Goal: Task Accomplishment & Management: Manage account settings

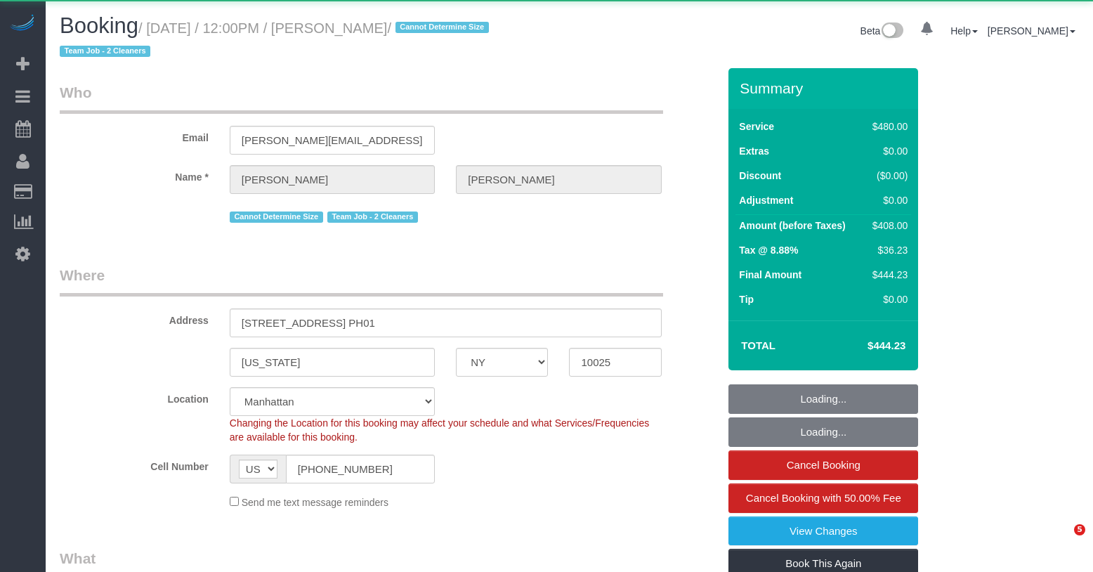
select select "NY"
select select "number:57"
select select "number:71"
select select "number:15"
select select "number:5"
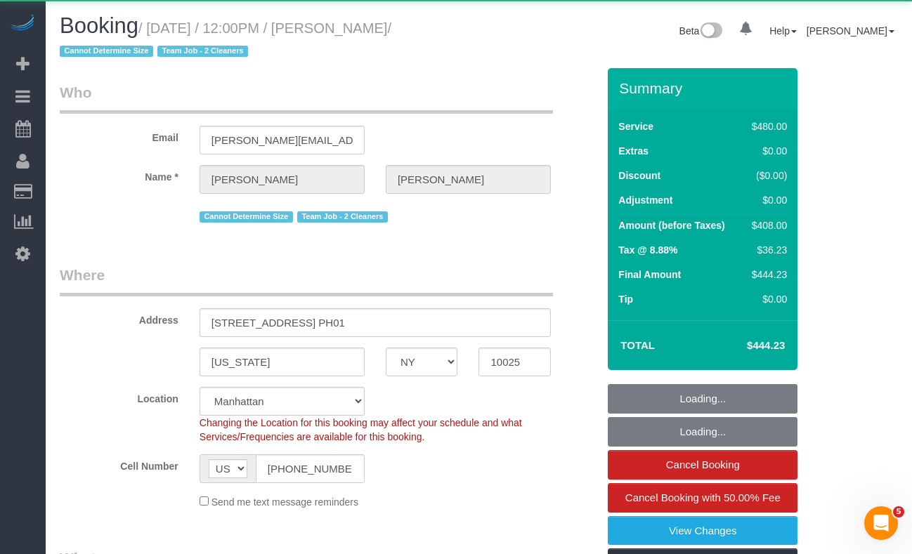
select select "2"
select select "180"
select select "spot1"
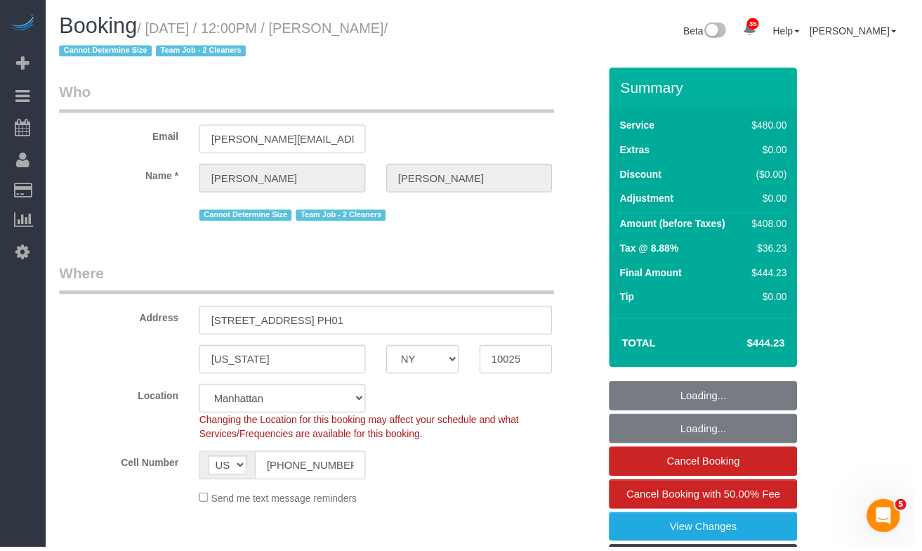
select select "object:1452"
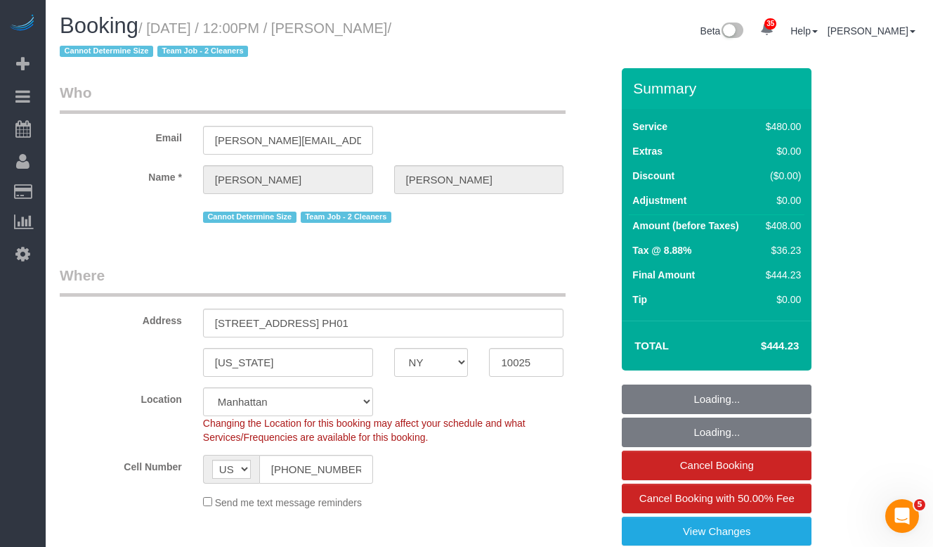
select select "string:stripe-pm_1QkAQu4VGloSiKo74CYp18Kc"
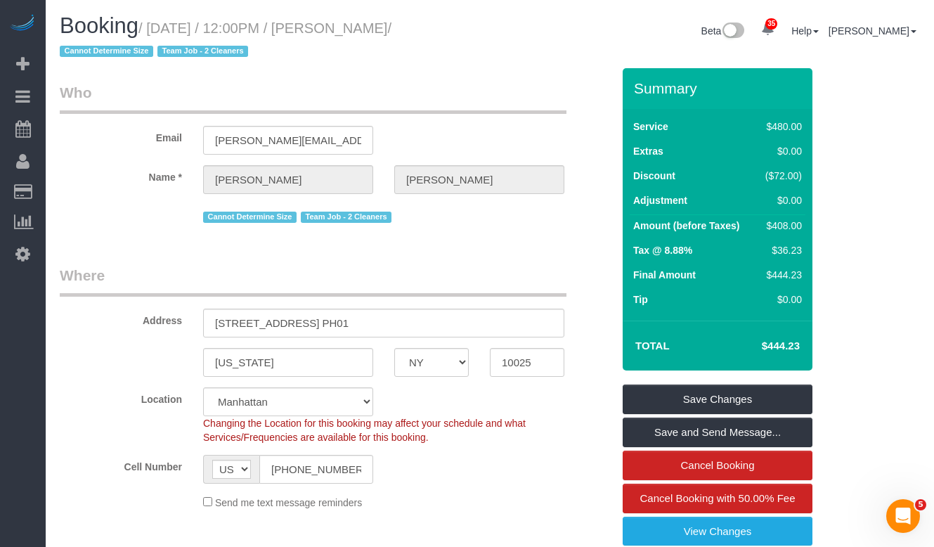
drag, startPoint x: 407, startPoint y: 77, endPoint x: 418, endPoint y: 50, distance: 28.7
drag, startPoint x: 428, startPoint y: 33, endPoint x: 867, endPoint y: 176, distance: 461.9
click at [157, 36] on small "/ October 05, 2025 / 12:00PM / Roger Lopez / Cannot Determine Size Team Job - 2…" at bounding box center [226, 39] width 332 height 39
copy small "October 05, 2025 / 12:00PM / Roger Lope"
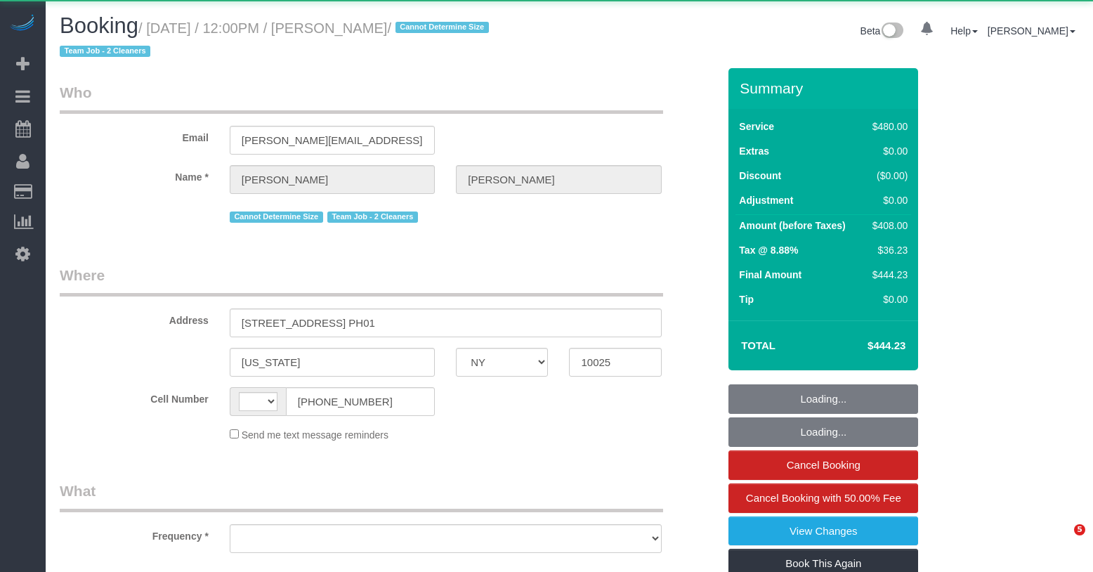
select select "NY"
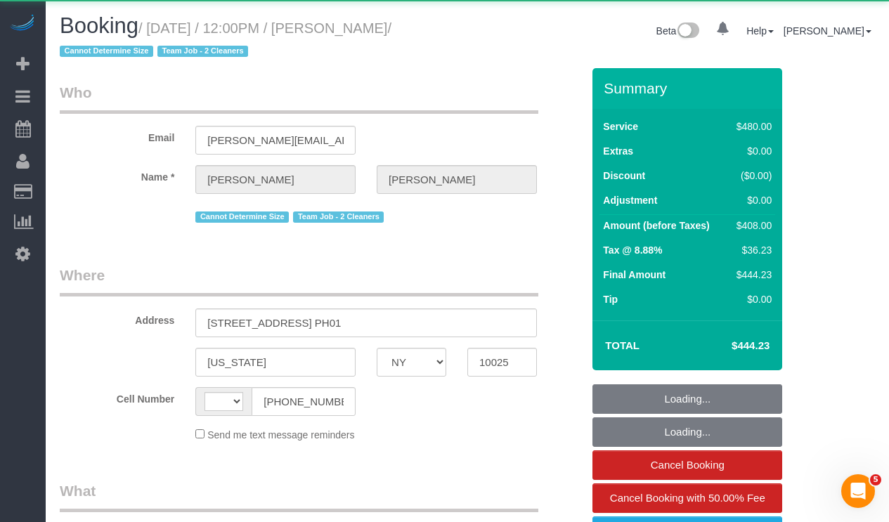
select select "string:US"
select select "object:829"
select select "string:stripe-pm_1QkAQu4VGloSiKo74CYp18Kc"
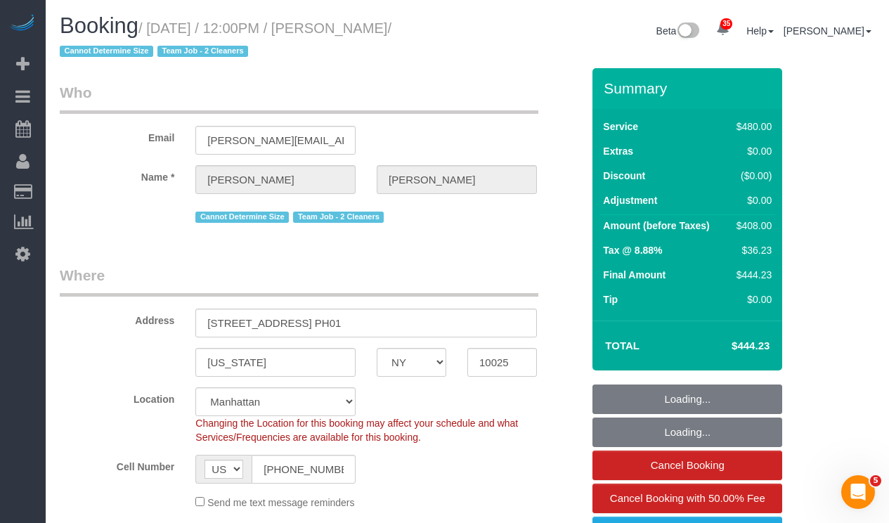
select select "object:1067"
select select "2"
select select "180"
select select "spot1"
select select "number:57"
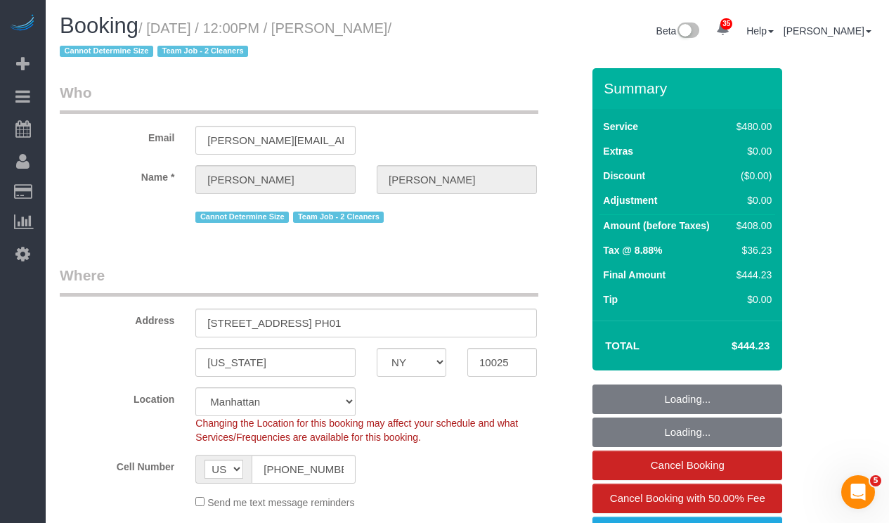
select select "number:71"
select select "number:15"
select select "number:5"
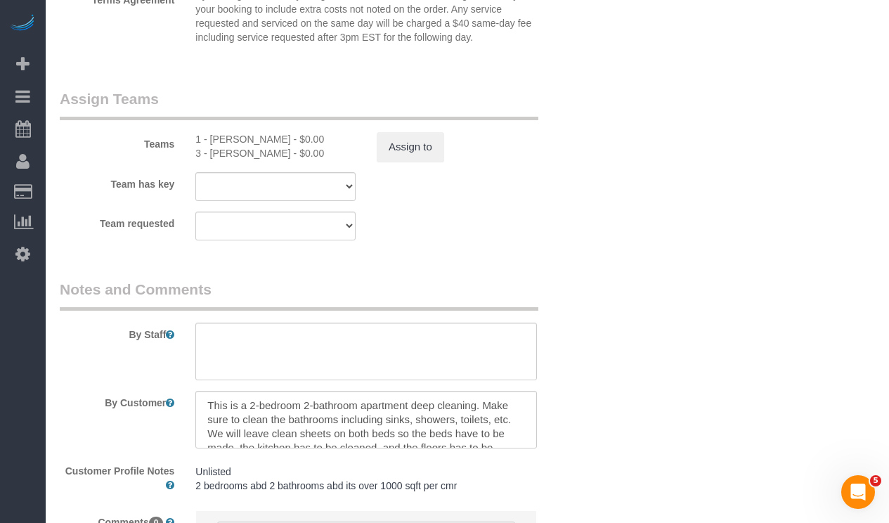
scroll to position [1641, 0]
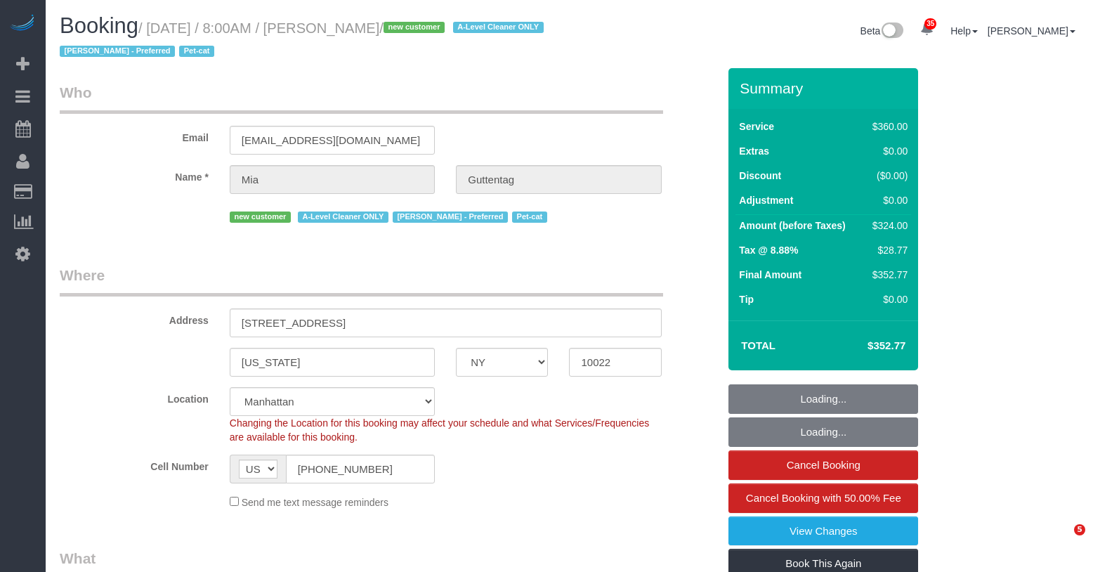
select select "NY"
select select "270"
select select "spot1"
select select "number:56"
select select "number:72"
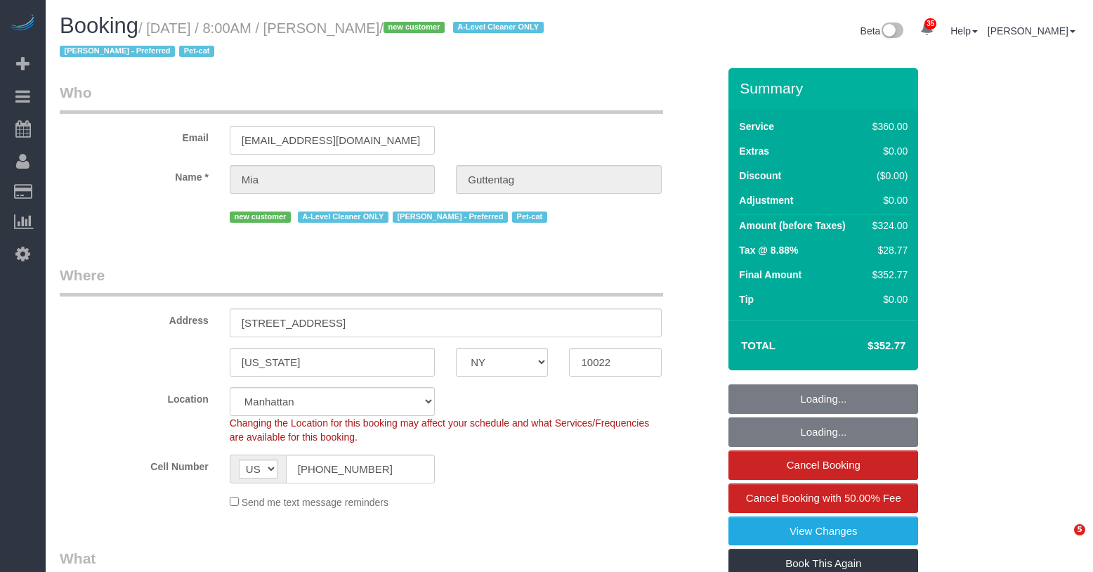
select select "number:14"
select select "number:5"
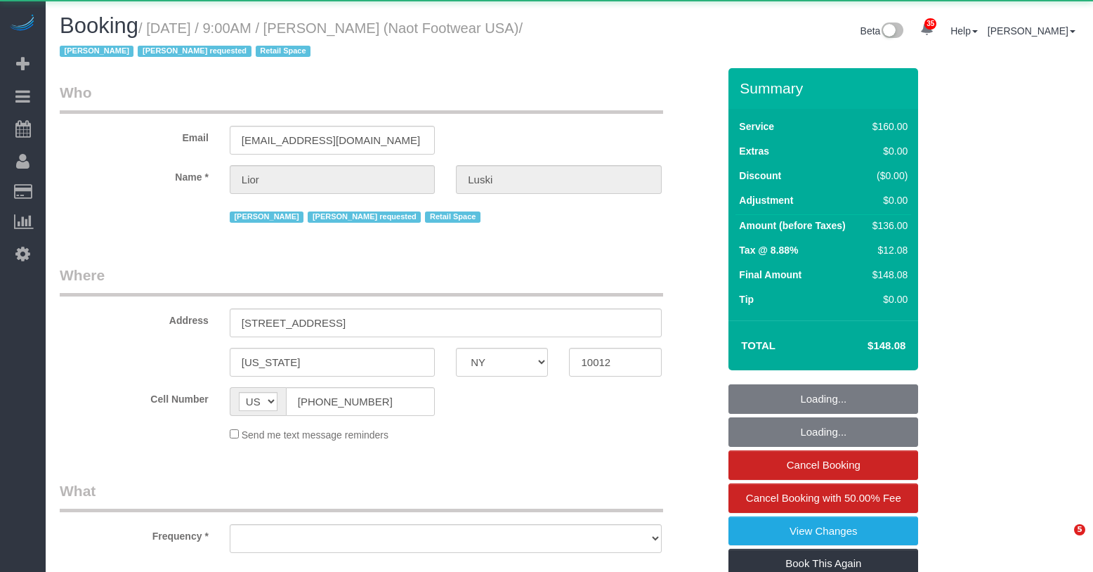
select select "NY"
select select "number:89"
select select "number:90"
select select "number:15"
select select "number:7"
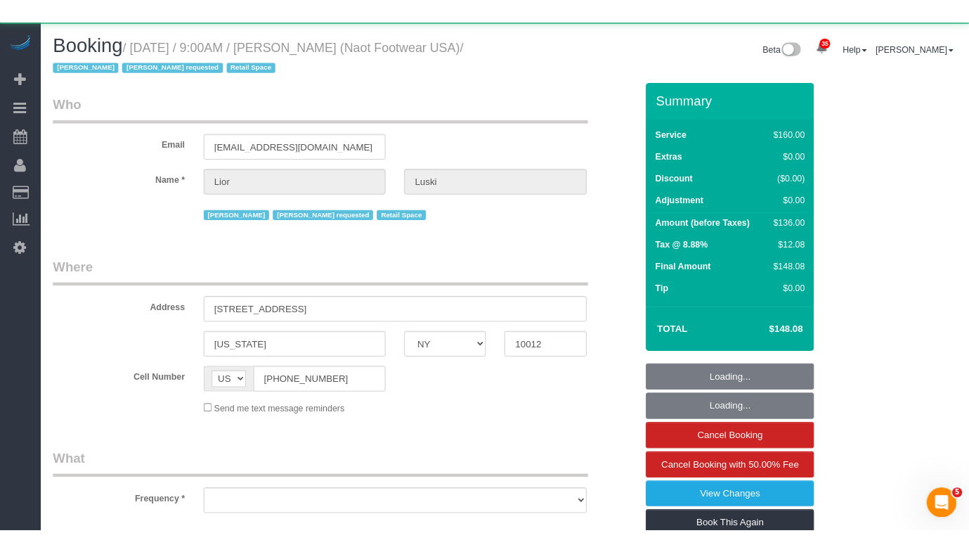
select select "object:972"
select select "string:stripe-pm_1RpXIJ4VGloSiKo714XigFPm"
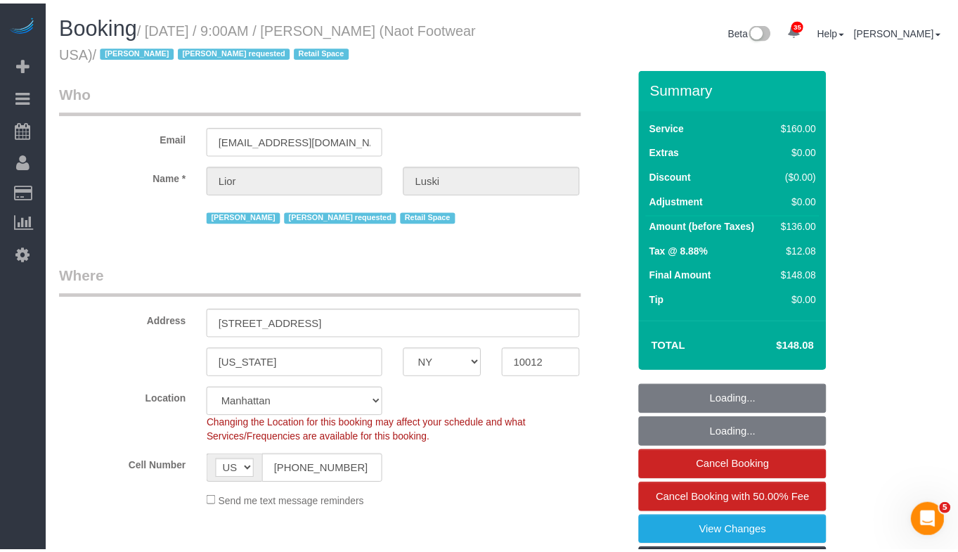
select select "object:1115"
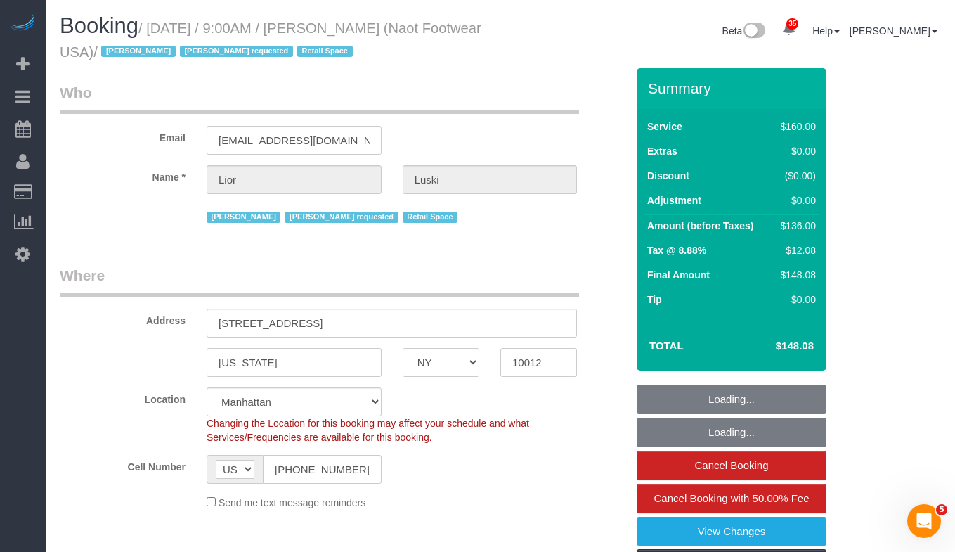
select select "spot1"
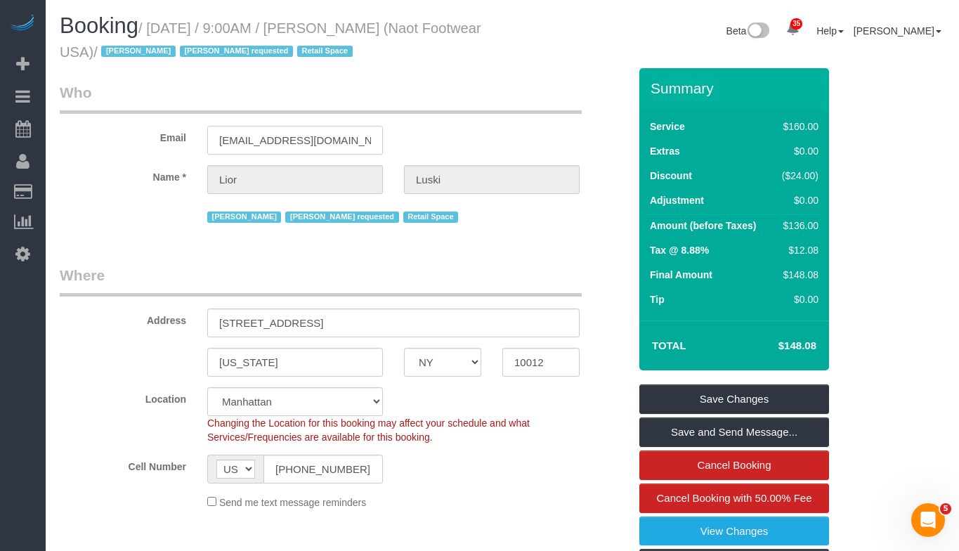
click at [274, 145] on input "dtaylor@yaleet.net" at bounding box center [295, 140] width 176 height 29
click at [274, 145] on input "[EMAIL_ADDRESS][DOMAIN_NAME]" at bounding box center [295, 140] width 176 height 29
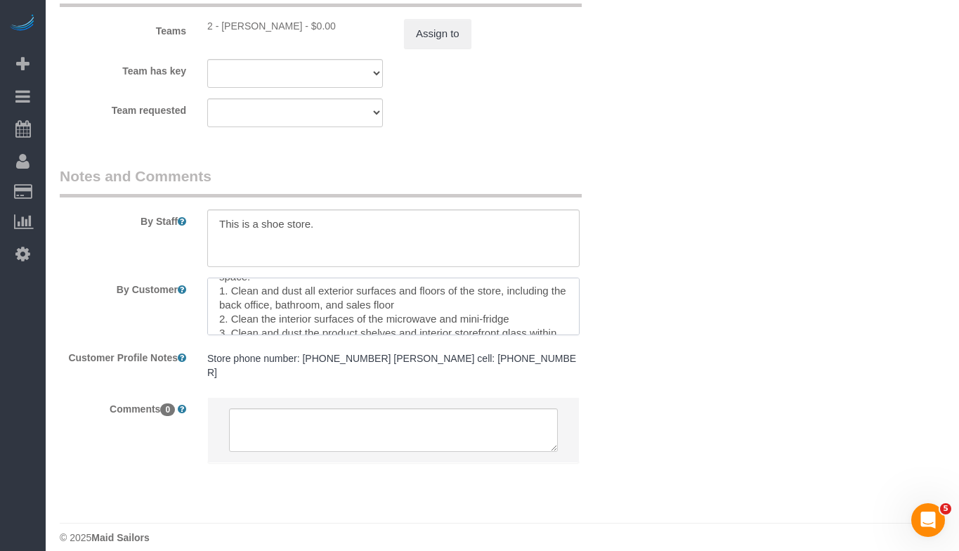
scroll to position [182, 0]
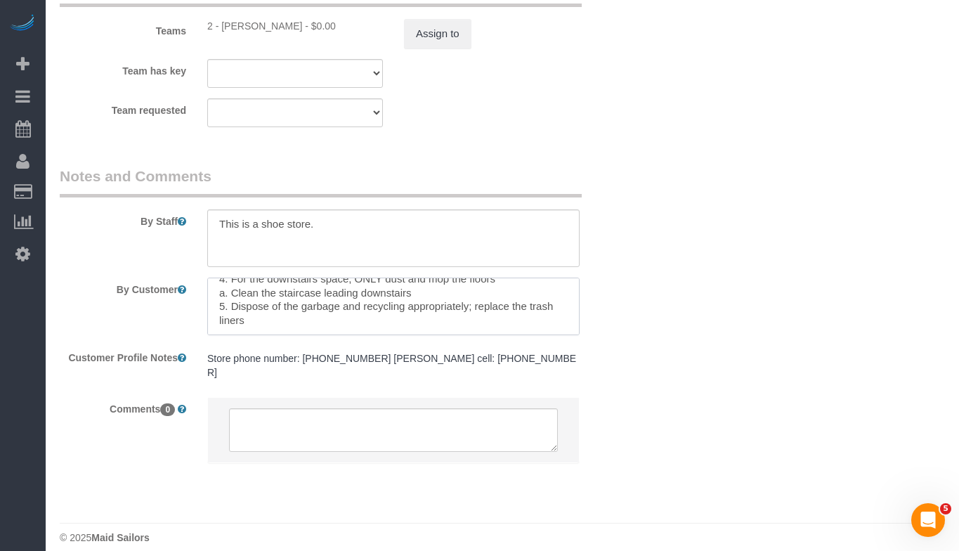
drag, startPoint x: 219, startPoint y: 289, endPoint x: 299, endPoint y: 322, distance: 86.6
click at [299, 322] on textarea at bounding box center [393, 307] width 372 height 58
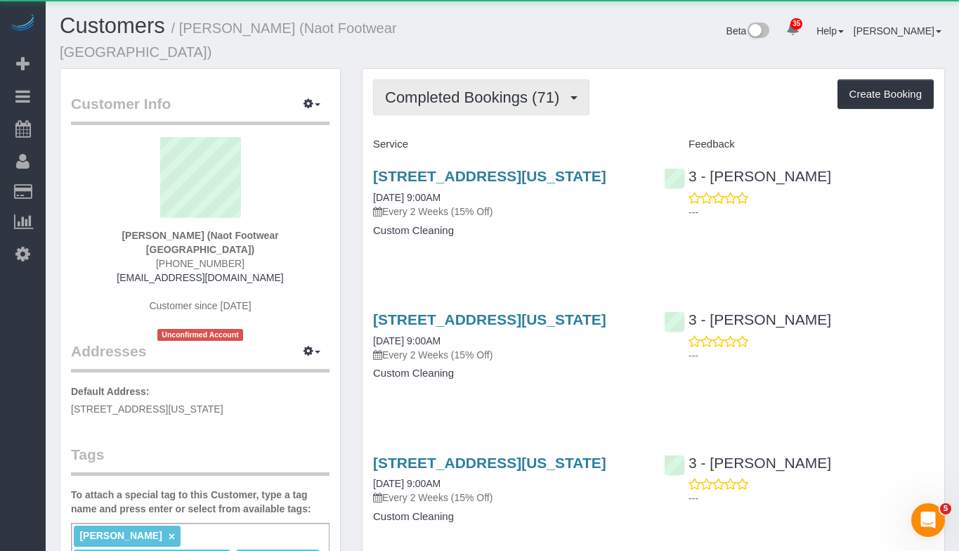
click at [473, 89] on span "Completed Bookings (71)" at bounding box center [475, 98] width 181 height 18
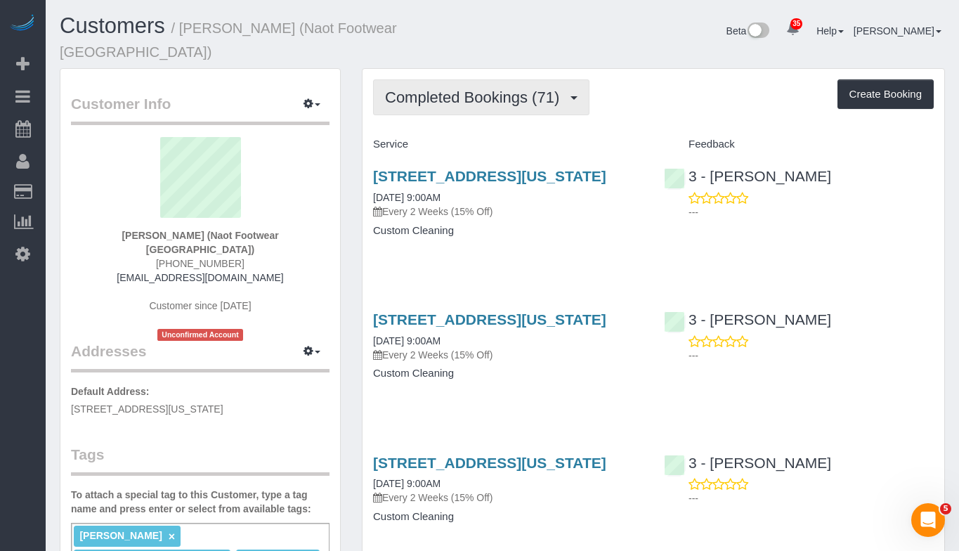
click at [489, 89] on span "Completed Bookings (71)" at bounding box center [475, 98] width 181 height 18
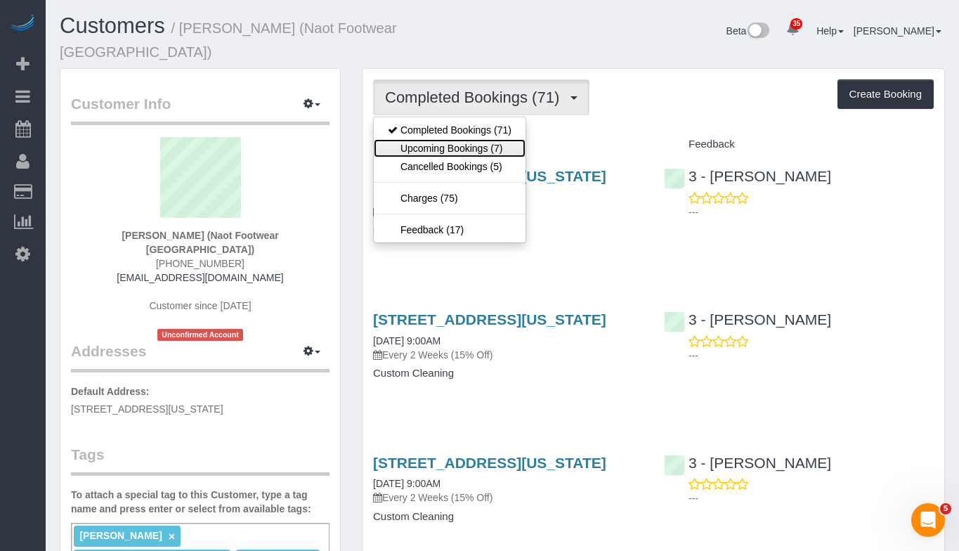
click at [469, 139] on link "Upcoming Bookings (7)" at bounding box center [450, 148] width 152 height 18
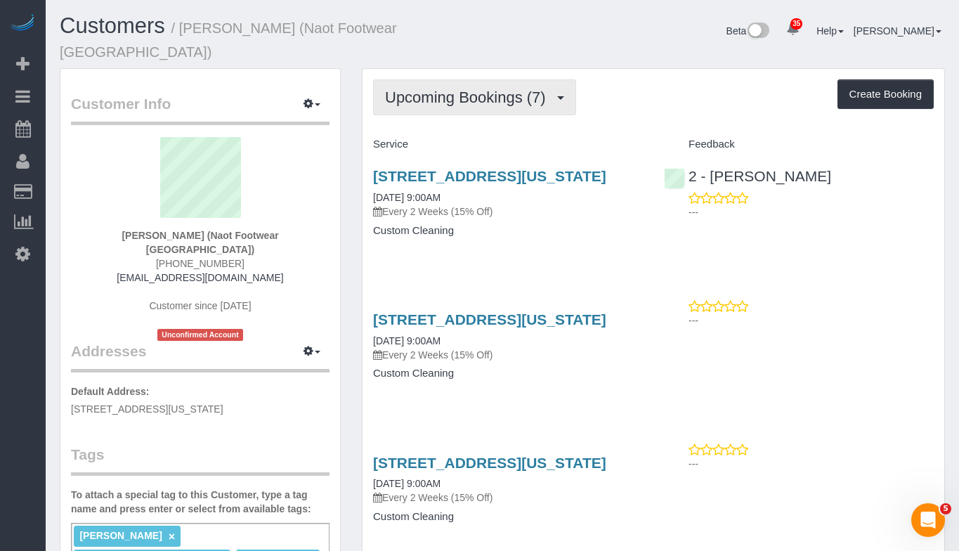
click at [482, 89] on span "Upcoming Bookings (7)" at bounding box center [469, 98] width 168 height 18
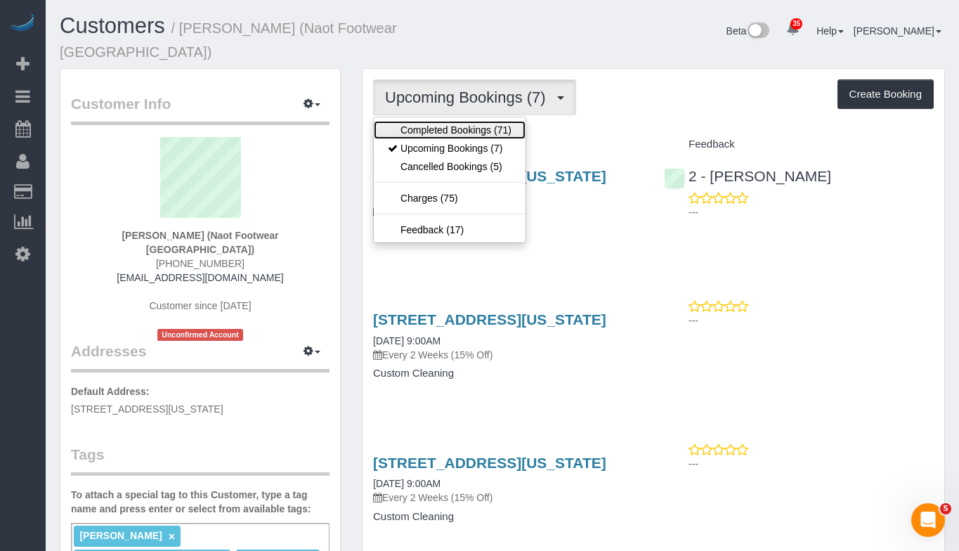
click at [476, 121] on link "Completed Bookings (71)" at bounding box center [450, 130] width 152 height 18
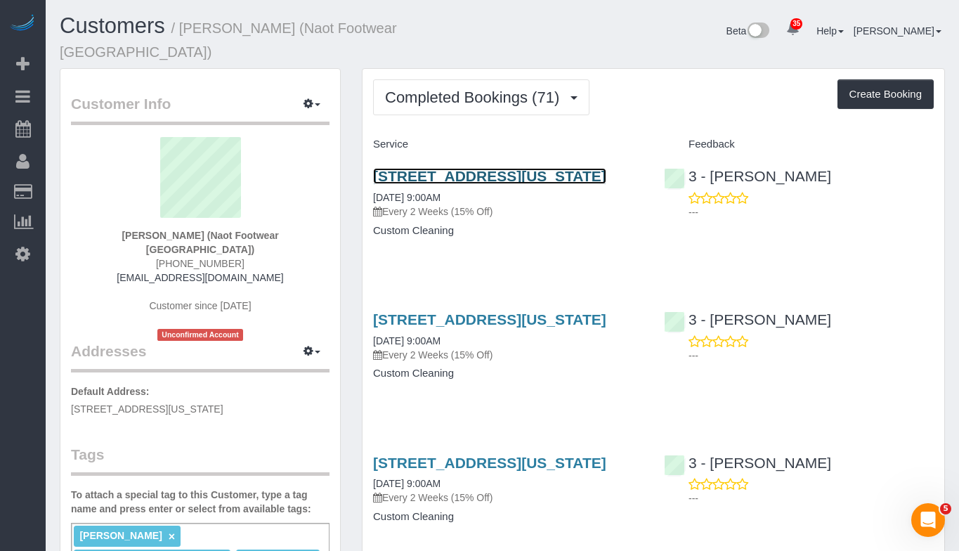
click at [436, 168] on link "436 West Broadway, New York, NY 10012" at bounding box center [489, 176] width 233 height 16
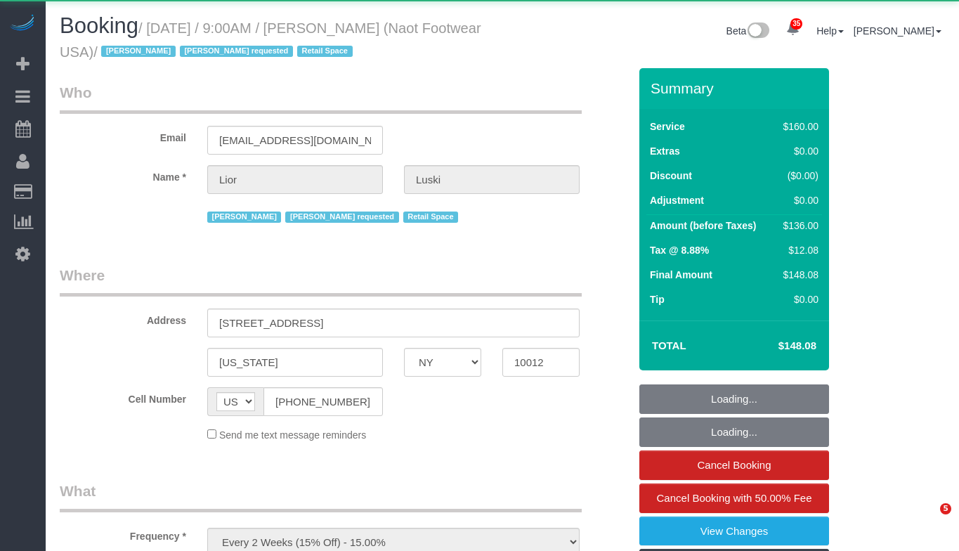
select select "NY"
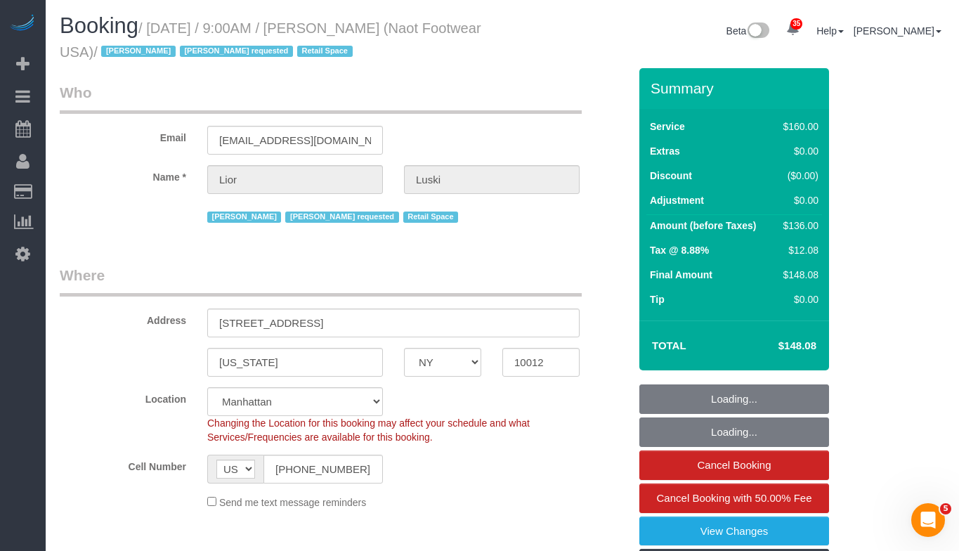
select select "object:1505"
select select "string:stripe-pm_1RpXIJ4VGloSiKo714XigFPm"
select select "spot1"
select select "number:89"
select select "number:90"
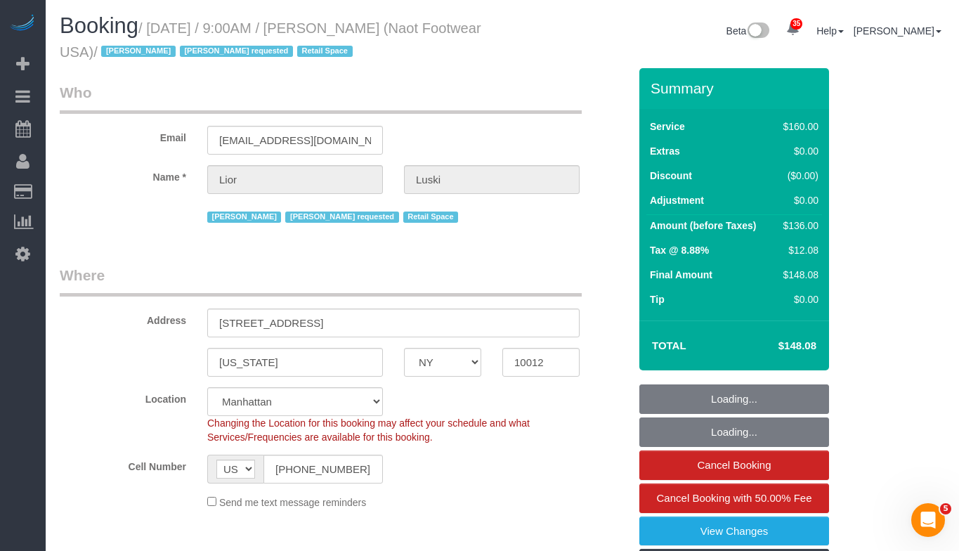
select select "number:15"
select select "number:7"
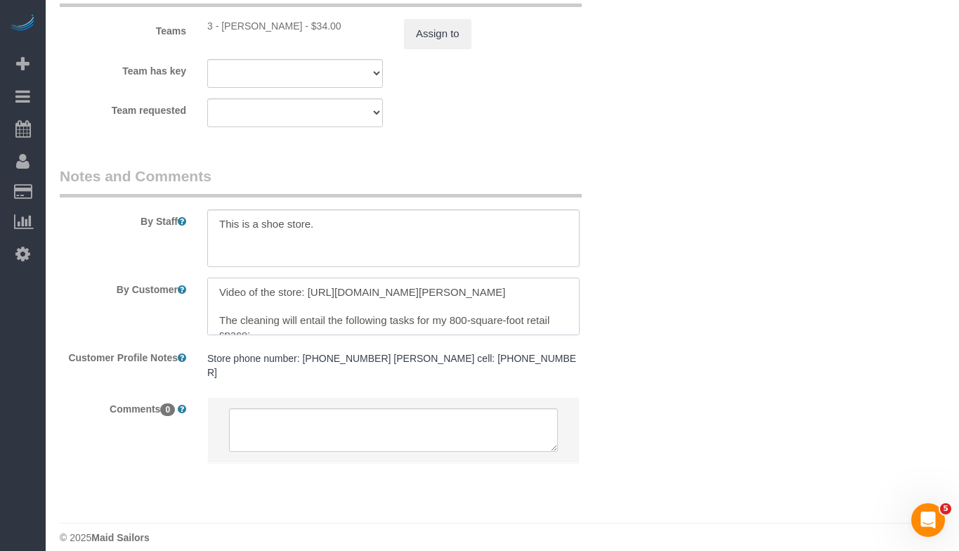
scroll to position [38, 0]
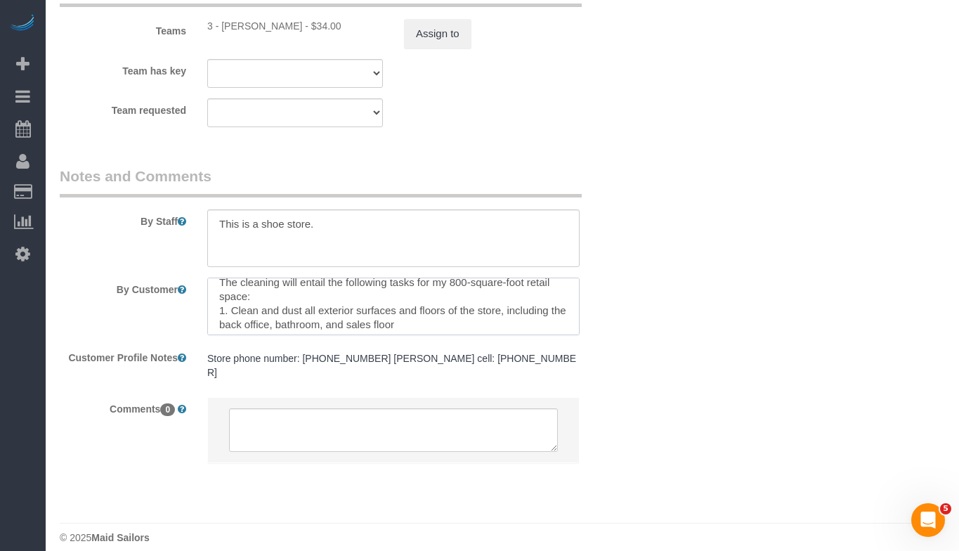
drag, startPoint x: 340, startPoint y: 324, endPoint x: 238, endPoint y: 318, distance: 102.0
click at [238, 318] on textarea at bounding box center [393, 307] width 372 height 58
click at [327, 317] on textarea at bounding box center [393, 307] width 372 height 58
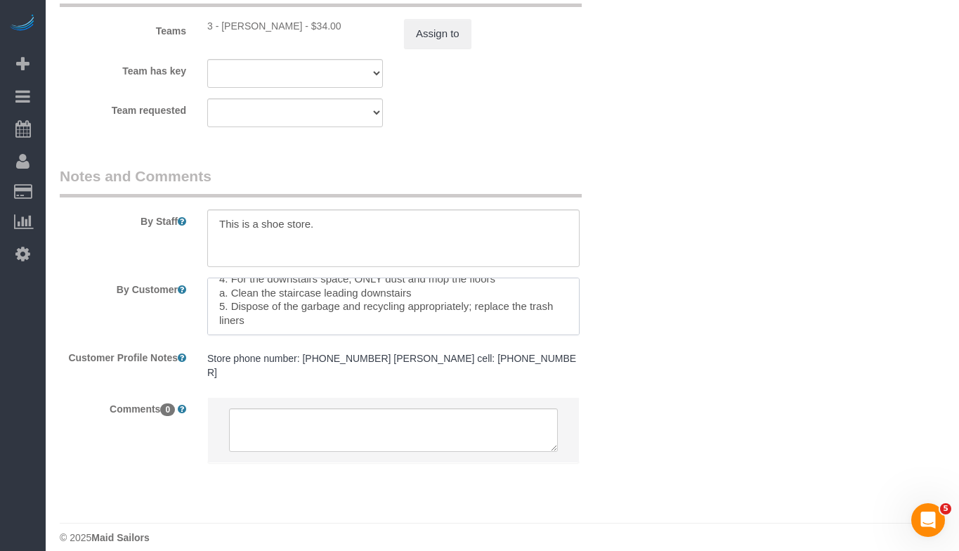
scroll to position [182, 0]
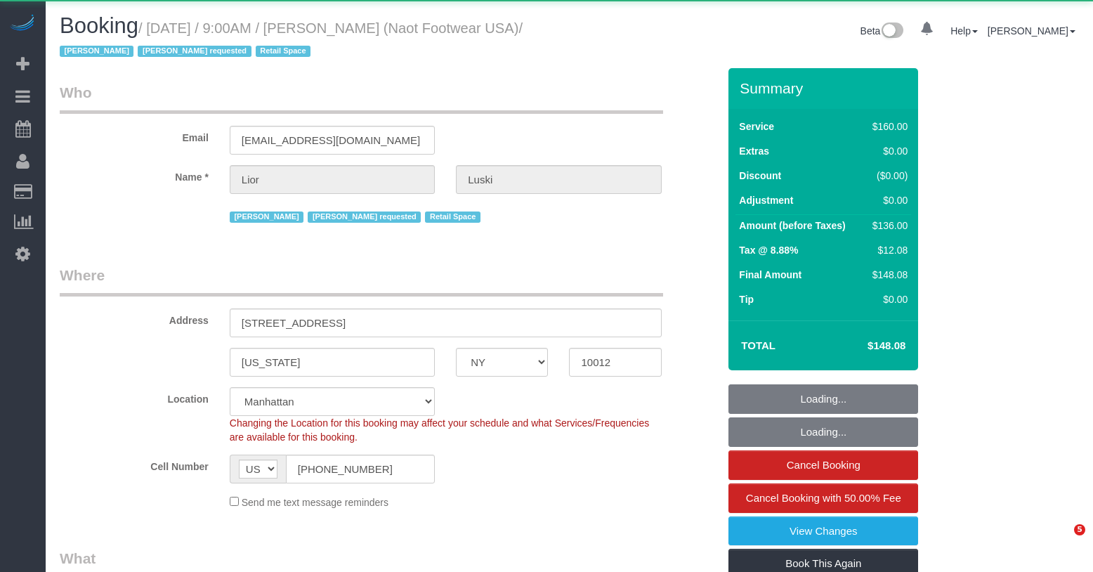
select select "NY"
select select "object:1107"
select select "string:stripe-pm_1RpXIJ4VGloSiKo714XigFPm"
select select "spot1"
select select "number:89"
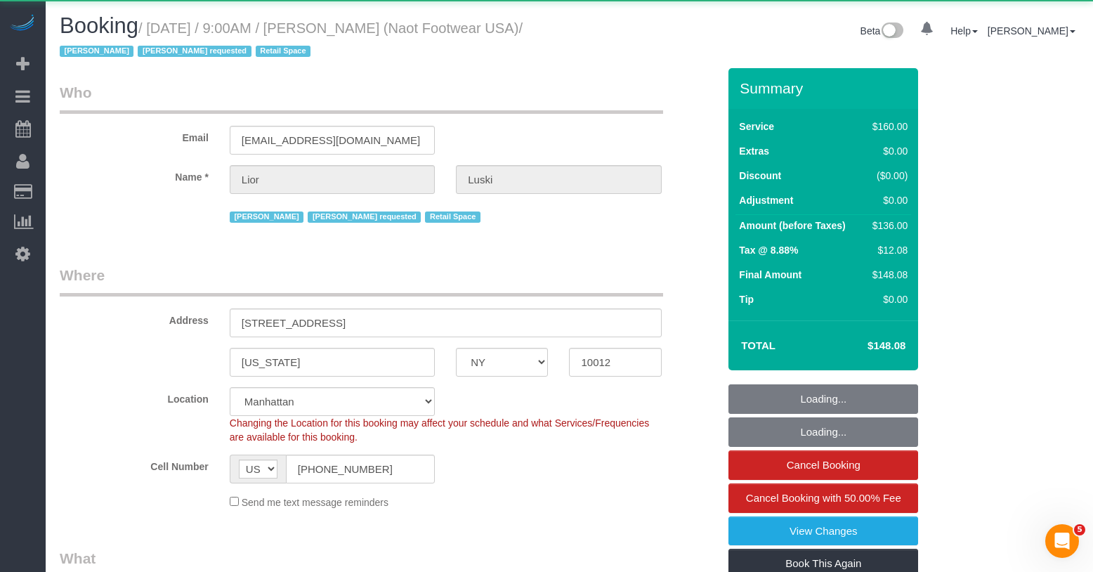
select select "number:90"
select select "number:15"
select select "number:7"
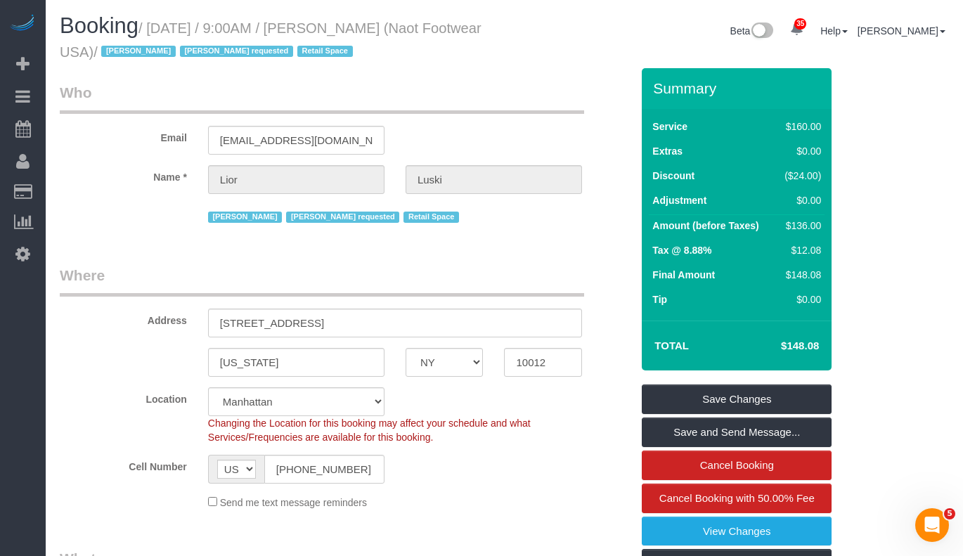
drag, startPoint x: 152, startPoint y: 51, endPoint x: 153, endPoint y: 35, distance: 16.2
click at [153, 35] on small "/ [DATE] / 9:00AM / [PERSON_NAME] (Naot Footwear USA) / [PERSON_NAME] [PERSON_N…" at bounding box center [271, 39] width 422 height 39
click at [157, 48] on small "/ [DATE] / 9:00AM / [PERSON_NAME] (Naot Footwear USA) / [PERSON_NAME] [PERSON_N…" at bounding box center [271, 39] width 422 height 39
drag, startPoint x: 157, startPoint y: 48, endPoint x: 581, endPoint y: 56, distance: 424.4
click at [160, 33] on small "/ [DATE] / 9:00AM / [PERSON_NAME] (Naot Footwear USA) / [PERSON_NAME] [PERSON_N…" at bounding box center [271, 39] width 422 height 39
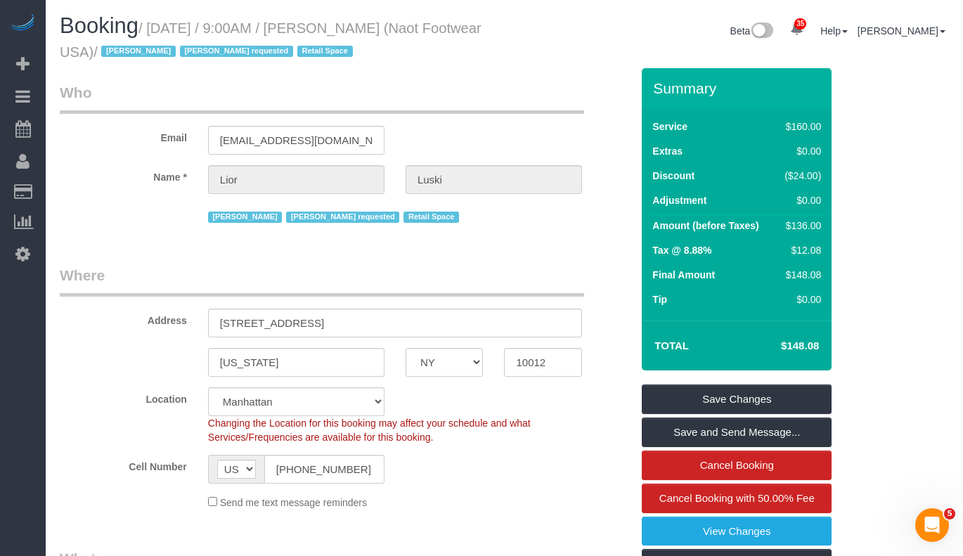
copy small "[DATE] / 9:00AM / [PERSON_NAME] (Naot Footwear [GEOGRAPHIC_DATA])"
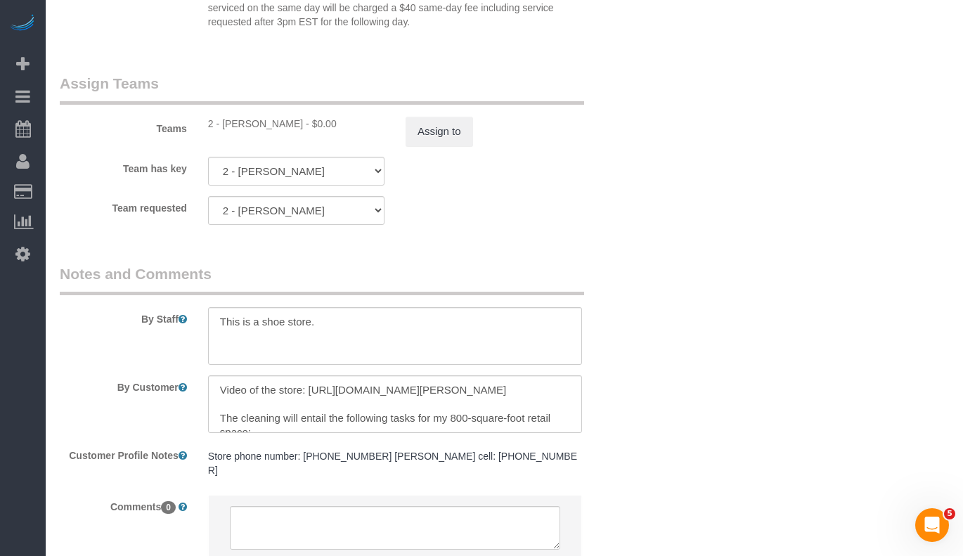
scroll to position [1712, 0]
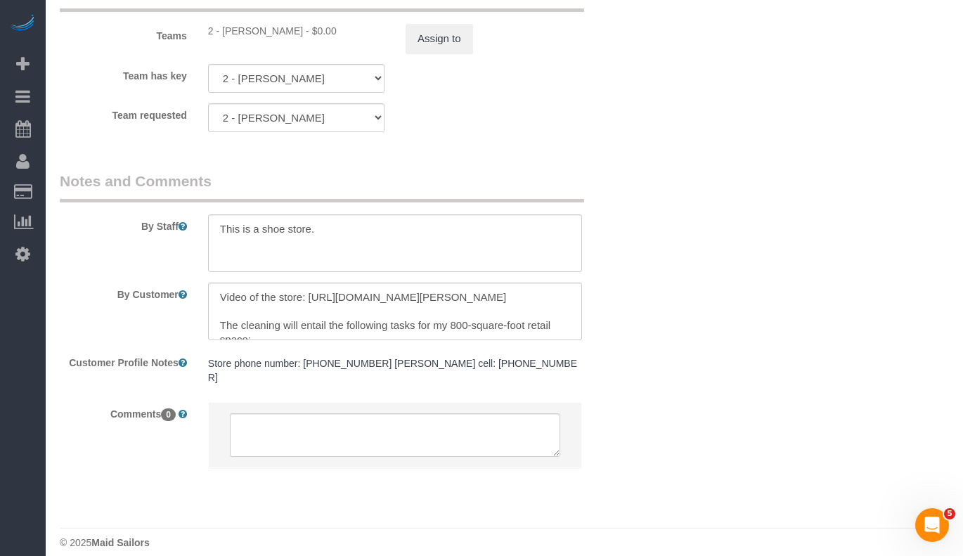
drag, startPoint x: 297, startPoint y: 34, endPoint x: 225, endPoint y: 34, distance: 72.4
click at [225, 34] on div "2 - [PERSON_NAME] - $0.00" at bounding box center [296, 31] width 176 height 14
copy div "[PERSON_NAME]"
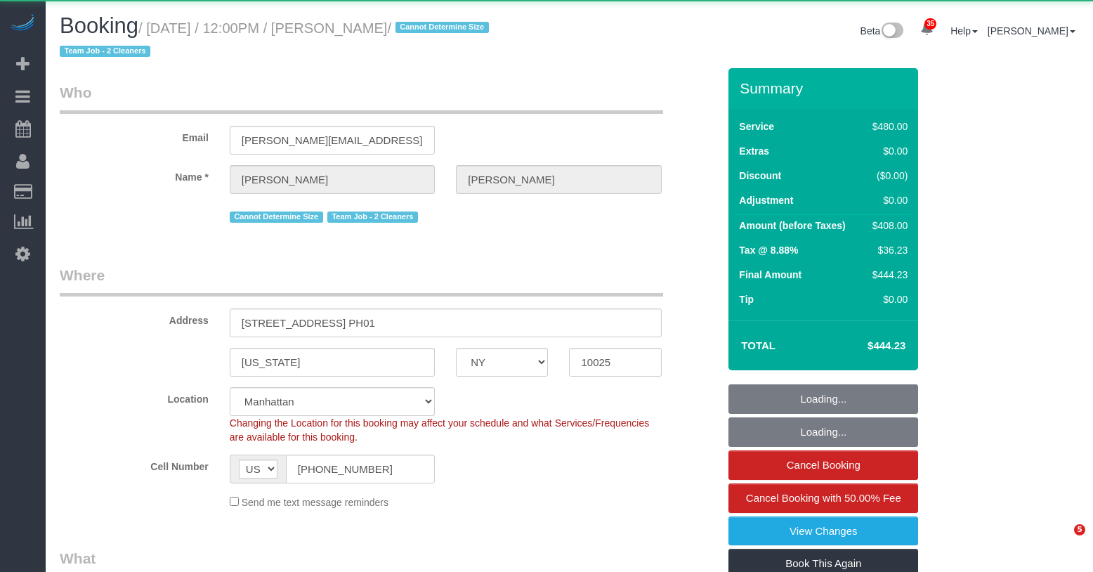
select select "NY"
select select "object:978"
select select "2"
select select "180"
select select "spot1"
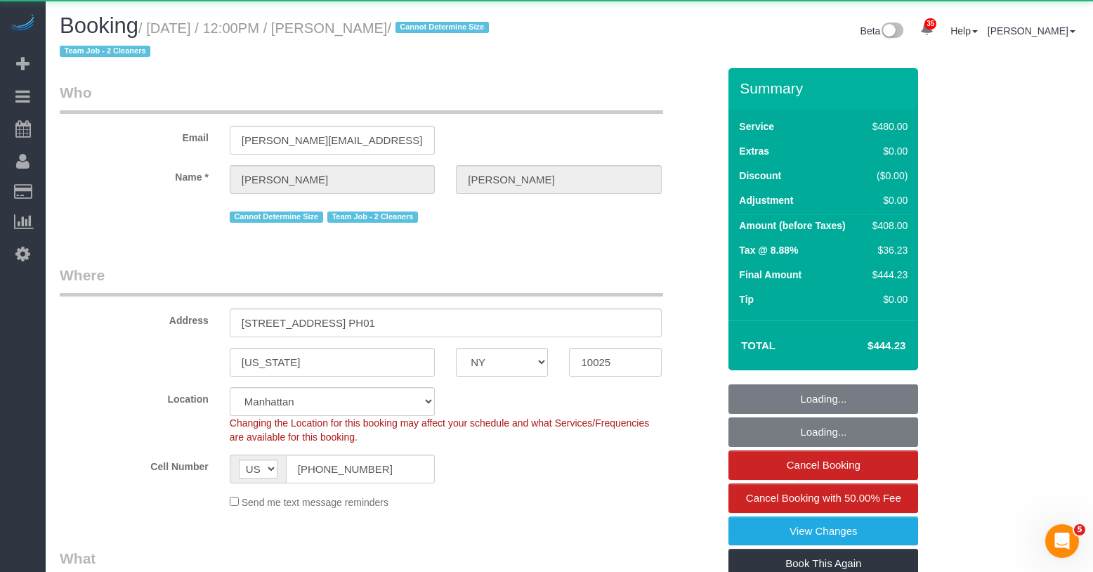
select select "number:57"
select select "number:71"
select select "number:15"
select select "number:5"
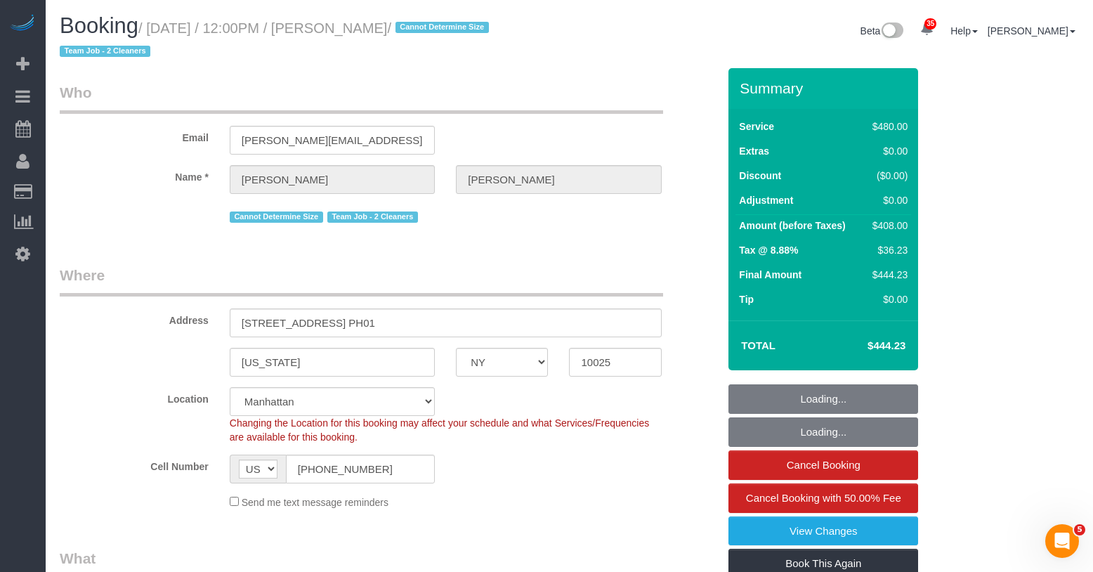
select select "string:stripe-pm_1QkAQu4VGloSiKo74CYp18Kc"
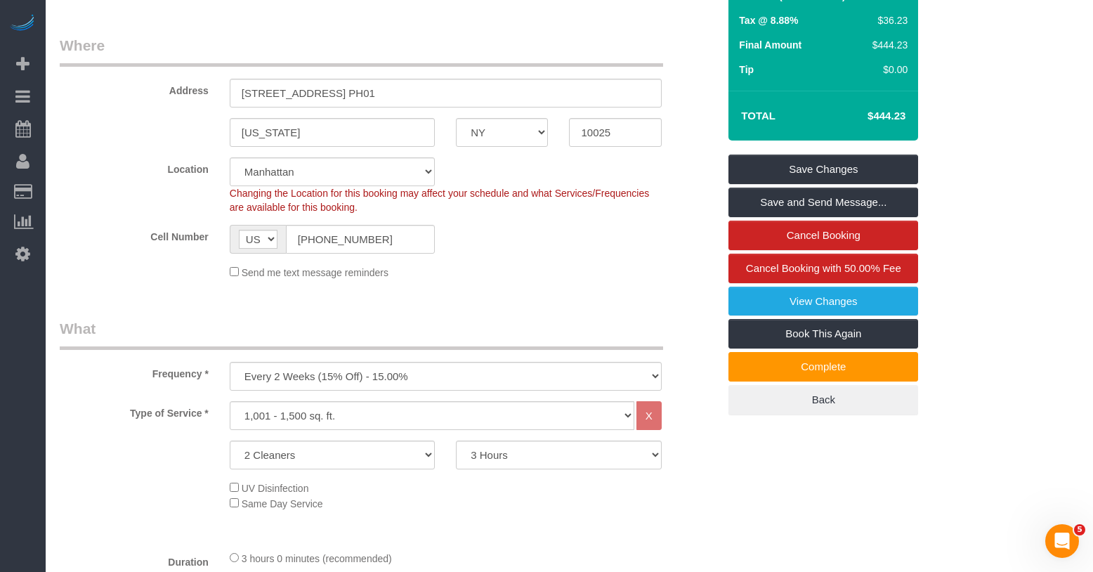
scroll to position [233, 0]
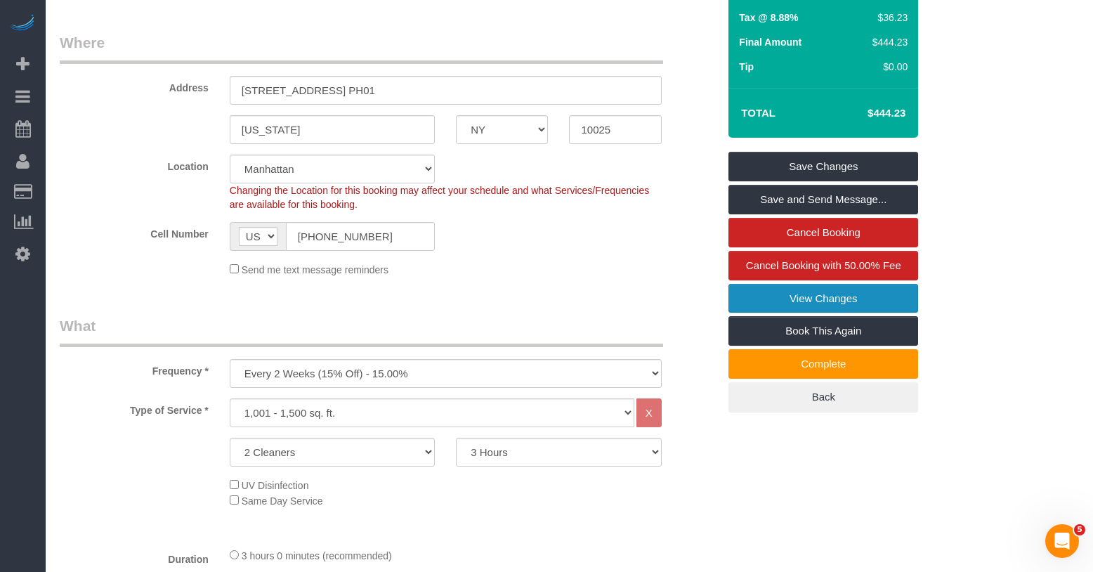
click at [745, 300] on link "View Changes" at bounding box center [824, 299] width 190 height 30
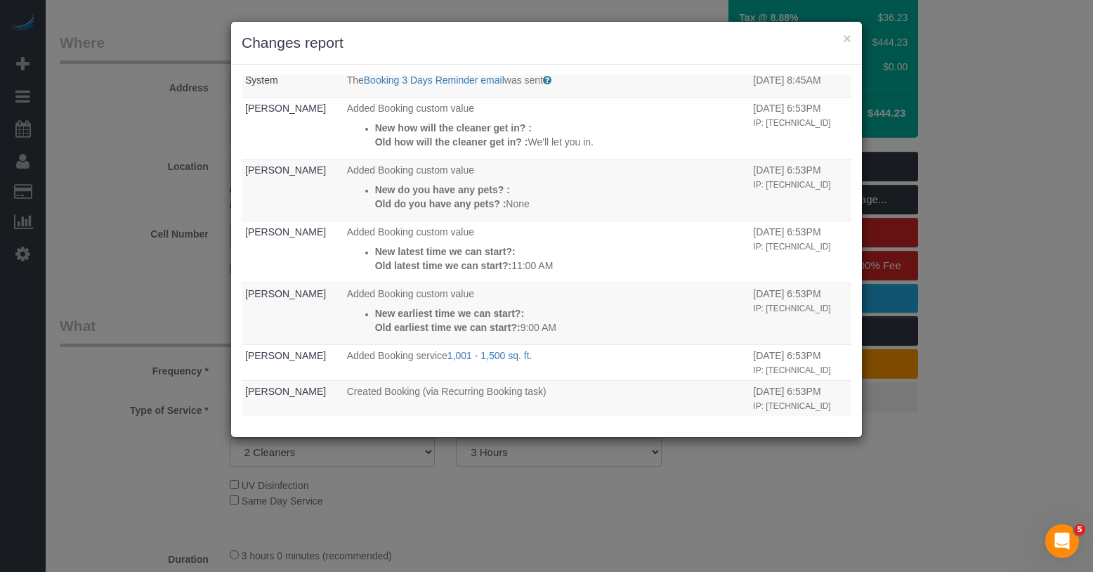
scroll to position [234, 0]
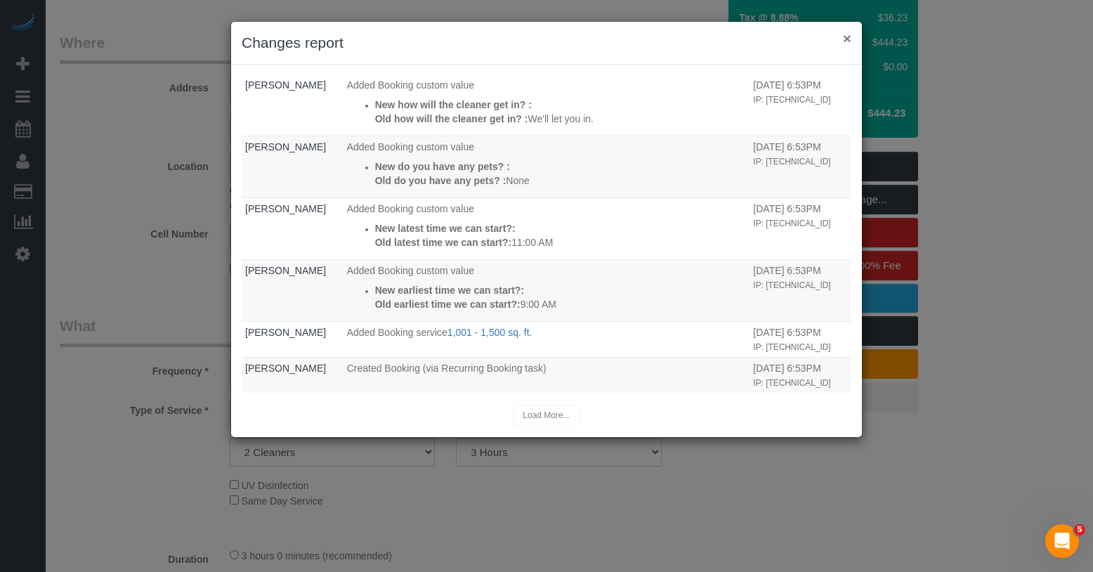
click at [846, 37] on button "×" at bounding box center [847, 38] width 8 height 15
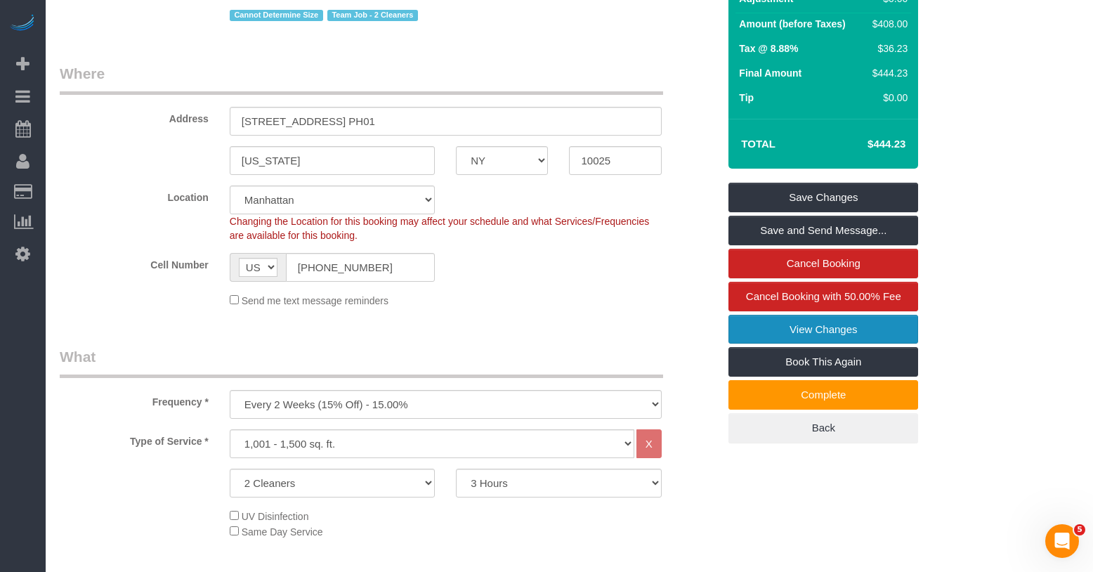
scroll to position [0, 0]
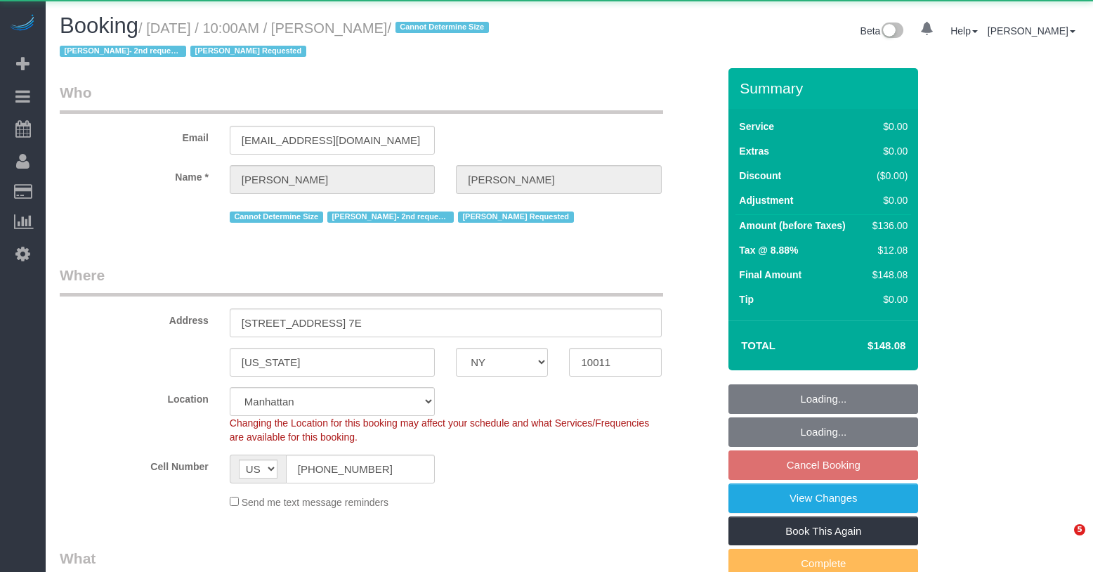
select select "NY"
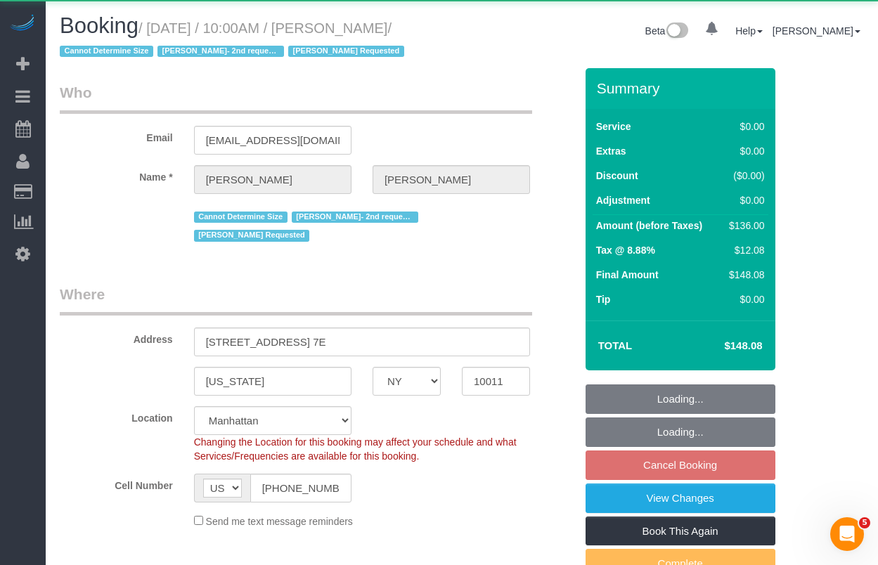
select select "object:970"
select select "string:stripe-pm_1Rahpi4VGloSiKo76oQIhPTl"
select select "number:89"
select select "number:90"
select select "number:15"
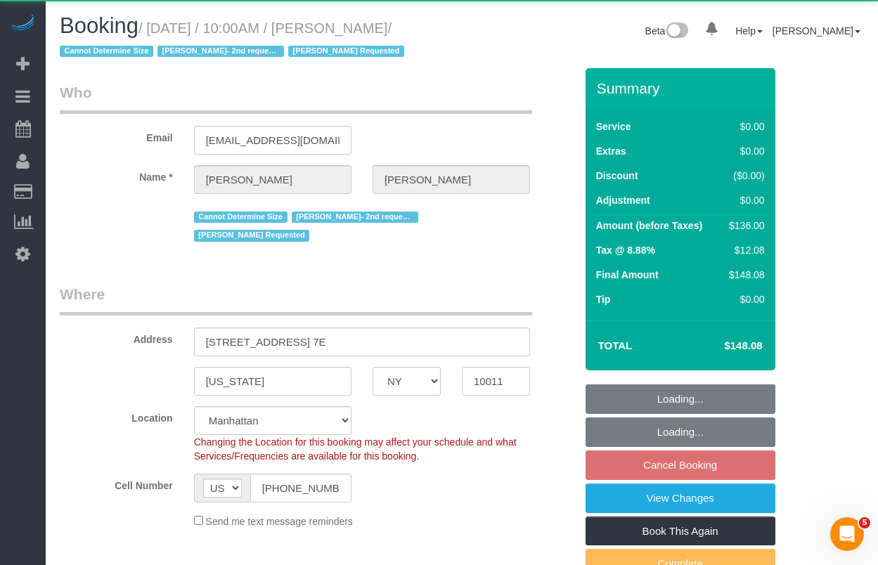
select select "number:7"
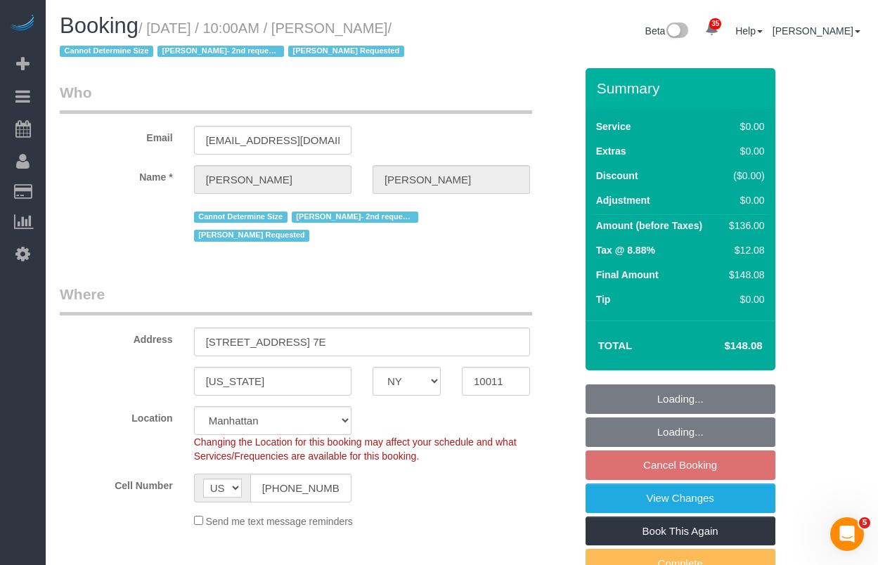
select select "object:1085"
select select "1"
select select "spot3"
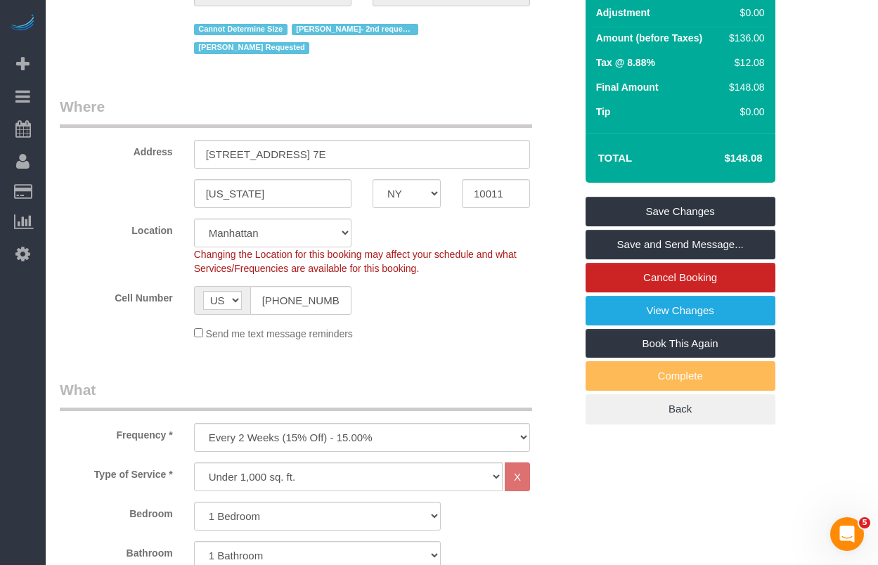
scroll to position [187, 0]
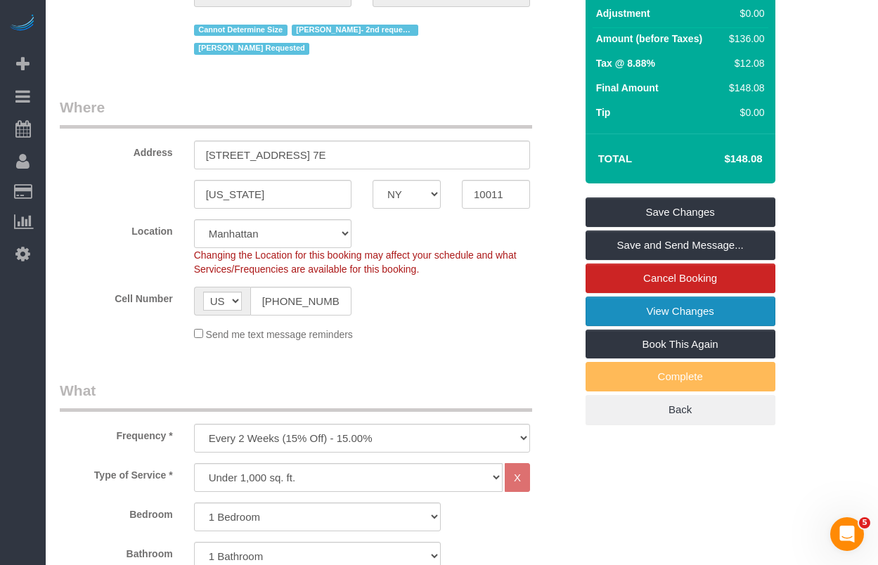
click at [600, 315] on link "View Changes" at bounding box center [680, 311] width 190 height 30
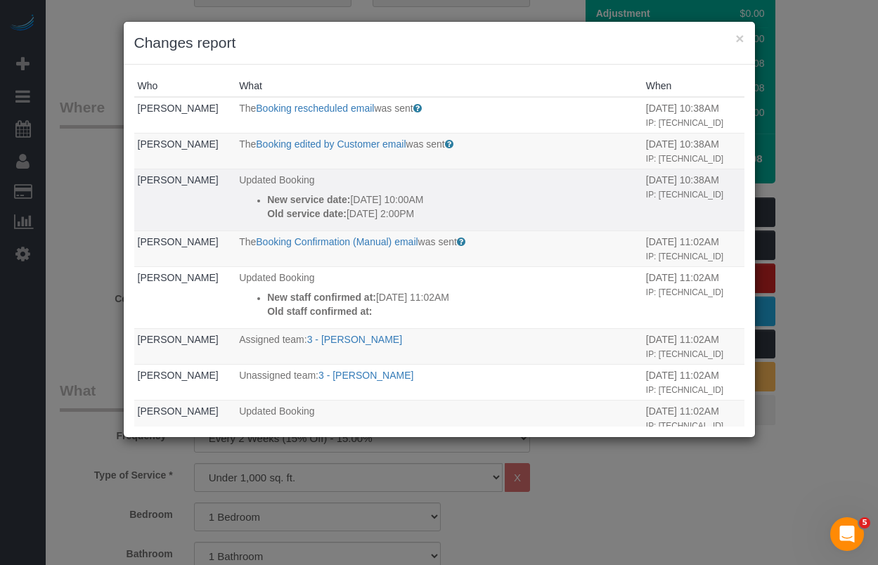
drag, startPoint x: 438, startPoint y: 238, endPoint x: 265, endPoint y: 231, distance: 173.0
click at [267, 221] on div "New service date: 10/10/2025 10:00AM Old service date: 10/09/2025 2:00PM" at bounding box center [453, 207] width 372 height 28
click at [267, 205] on strong "New service date:" at bounding box center [308, 199] width 83 height 11
drag, startPoint x: 259, startPoint y: 230, endPoint x: 432, endPoint y: 242, distance: 173.2
click at [432, 221] on div "New service date: 10/10/2025 10:00AM Old service date: 10/09/2025 2:00PM" at bounding box center [453, 207] width 372 height 28
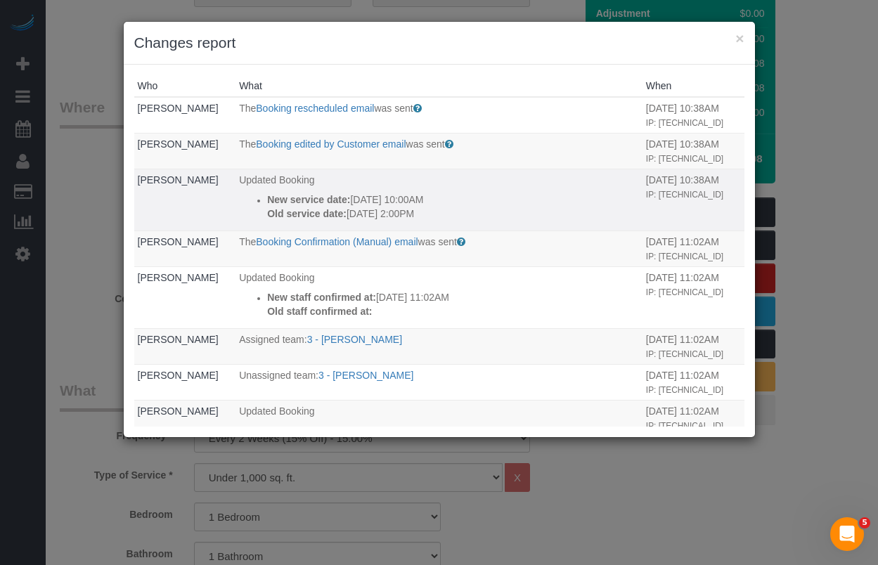
copy div "New service date: 10/10/2025 10:00AM Old service date: 10/09/2025 2:00PM"
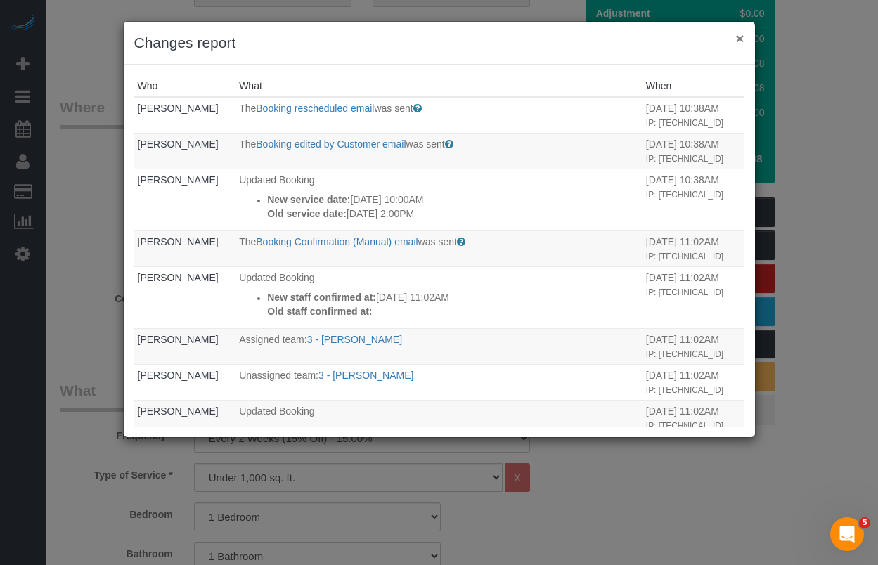
click at [738, 39] on button "×" at bounding box center [739, 38] width 8 height 15
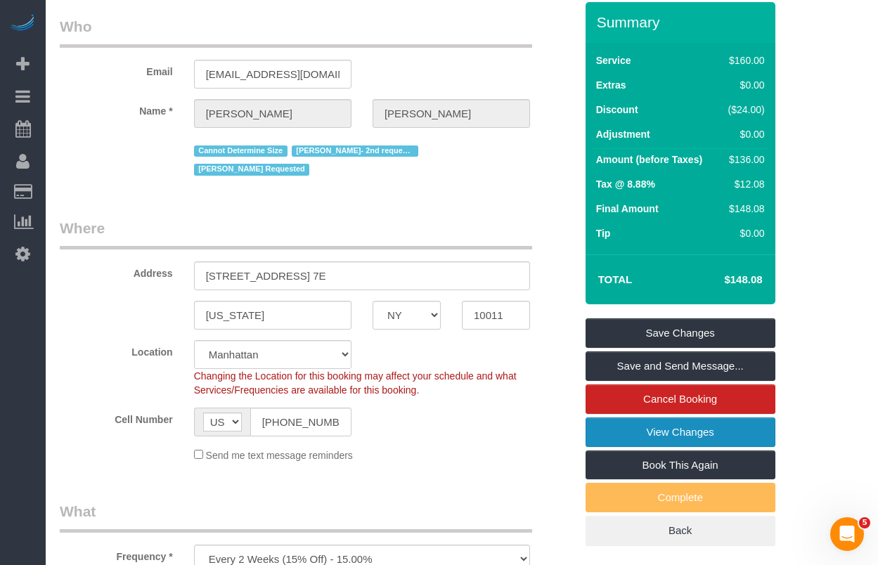
scroll to position [0, 0]
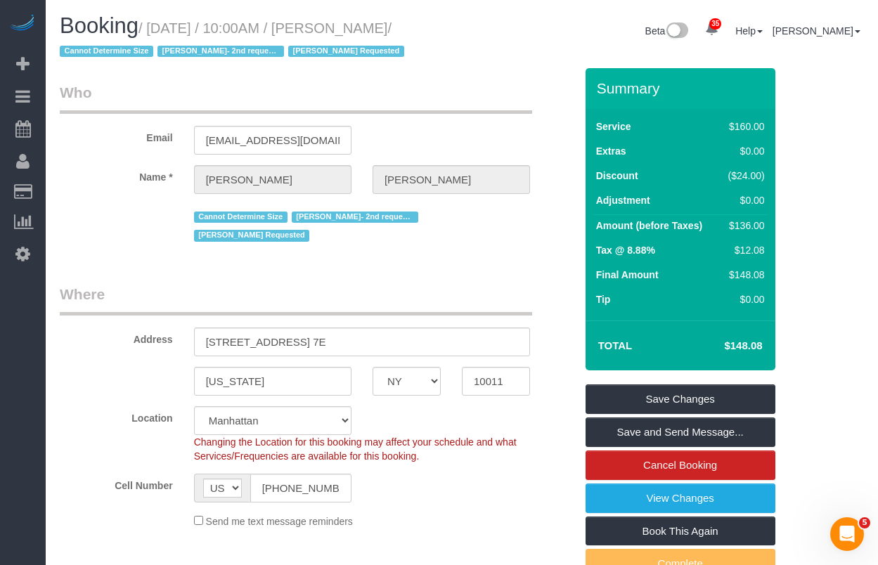
click at [359, 49] on span "[PERSON_NAME] Requested" at bounding box center [346, 51] width 116 height 11
click at [391, 50] on span "[PERSON_NAME] Requested" at bounding box center [346, 51] width 116 height 11
drag, startPoint x: 396, startPoint y: 51, endPoint x: 286, endPoint y: 50, distance: 109.6
click at [286, 50] on span "/ Cannot Determine Size Diana Gonzalez- 2nd requested Martha Chicaiza Requested" at bounding box center [234, 39] width 348 height 39
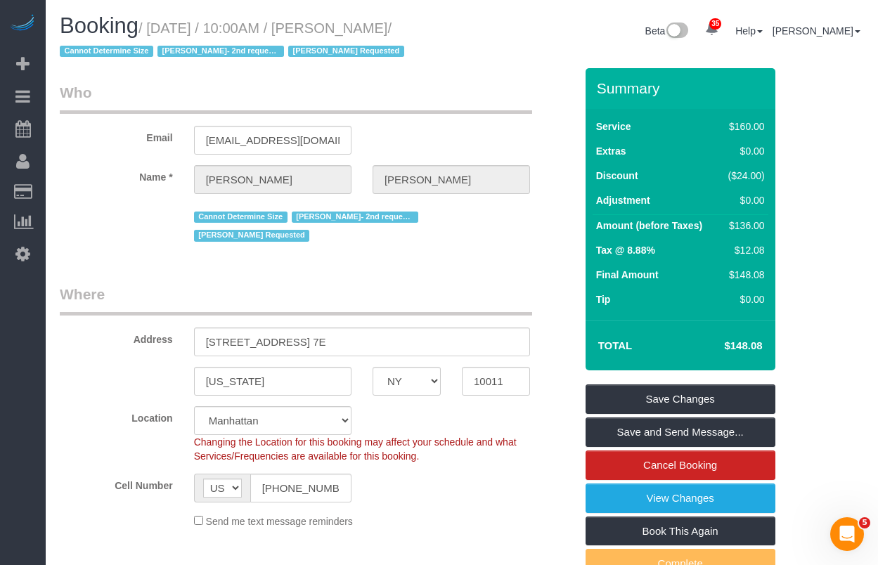
copy span "Martha Chicaiza Requested"
drag, startPoint x: 162, startPoint y: 51, endPoint x: 227, endPoint y: 51, distance: 65.3
click at [213, 51] on span "Diana Gonzalez- 2nd requested" at bounding box center [220, 51] width 126 height 11
click at [226, 51] on span "Diana Gonzalez- 2nd requested" at bounding box center [220, 51] width 126 height 11
drag, startPoint x: 221, startPoint y: 51, endPoint x: 162, endPoint y: 51, distance: 59.7
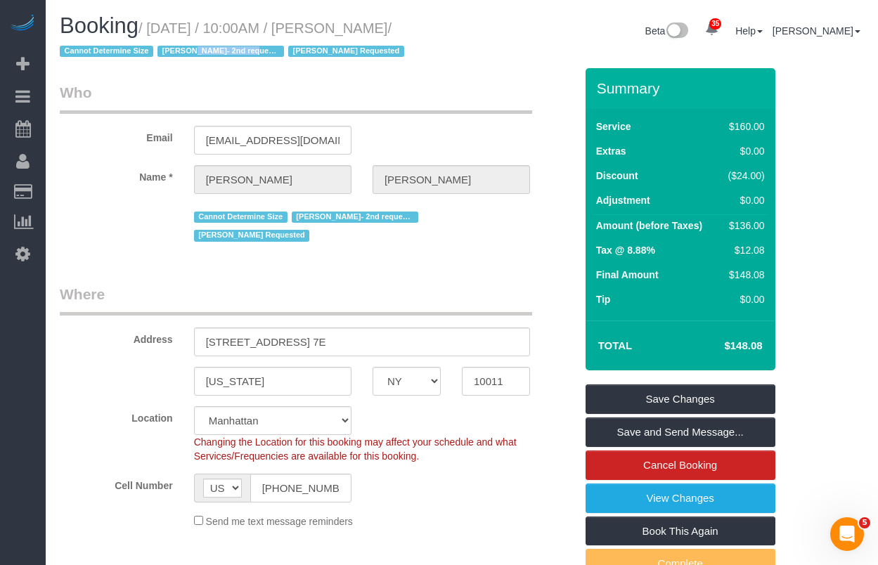
click at [162, 51] on span "Diana Gonzalez- 2nd requested" at bounding box center [220, 51] width 126 height 11
copy span "Diana Gonzalez-"
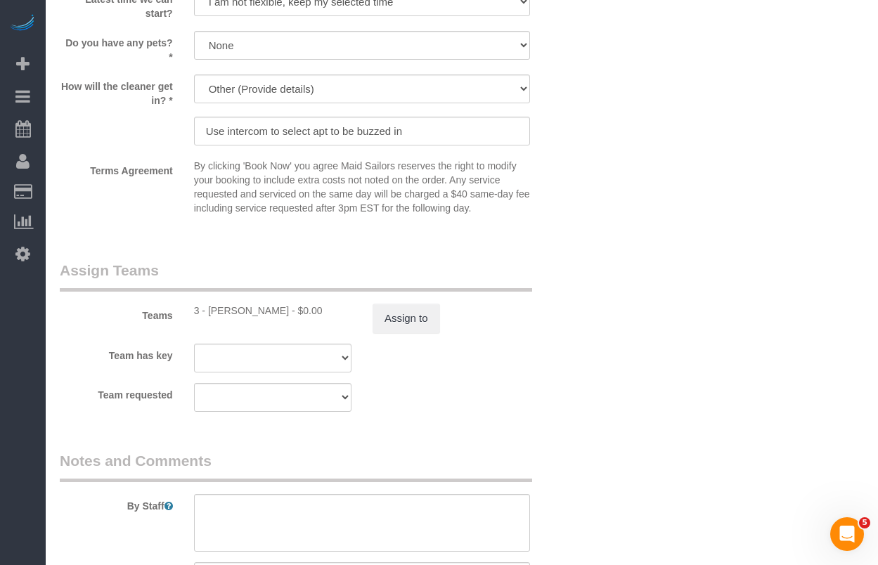
scroll to position [1799, 0]
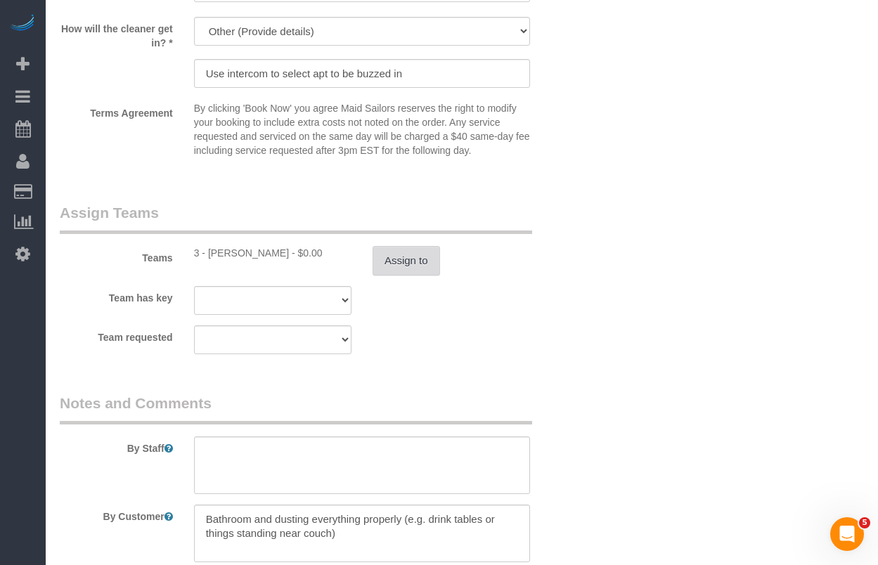
click at [379, 268] on button "Assign to" at bounding box center [405, 261] width 67 height 30
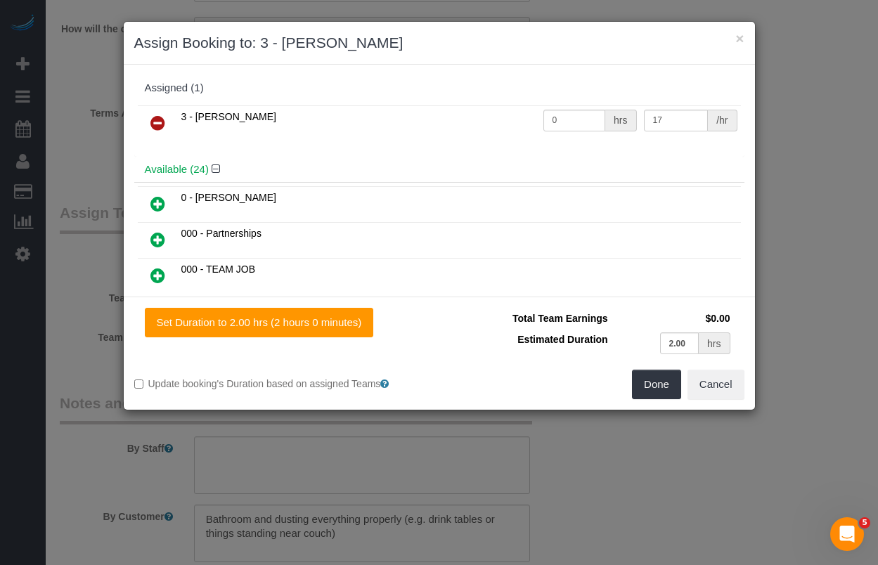
click at [157, 121] on icon at bounding box center [157, 123] width 15 height 17
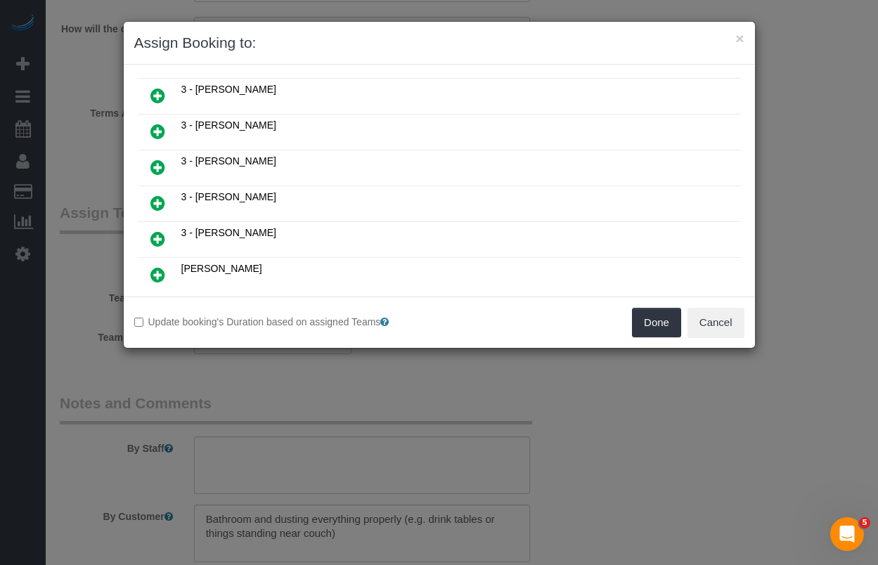
scroll to position [826, 0]
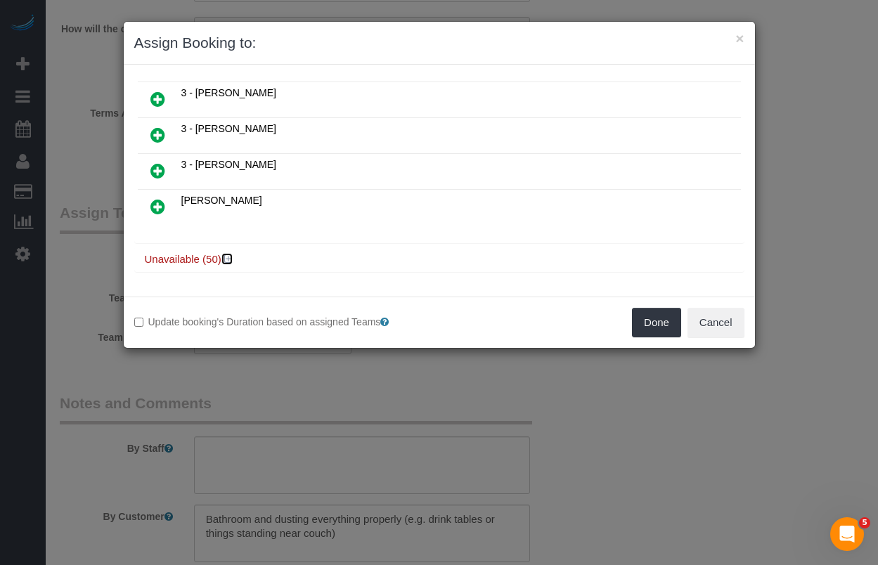
click at [229, 256] on icon at bounding box center [228, 259] width 8 height 11
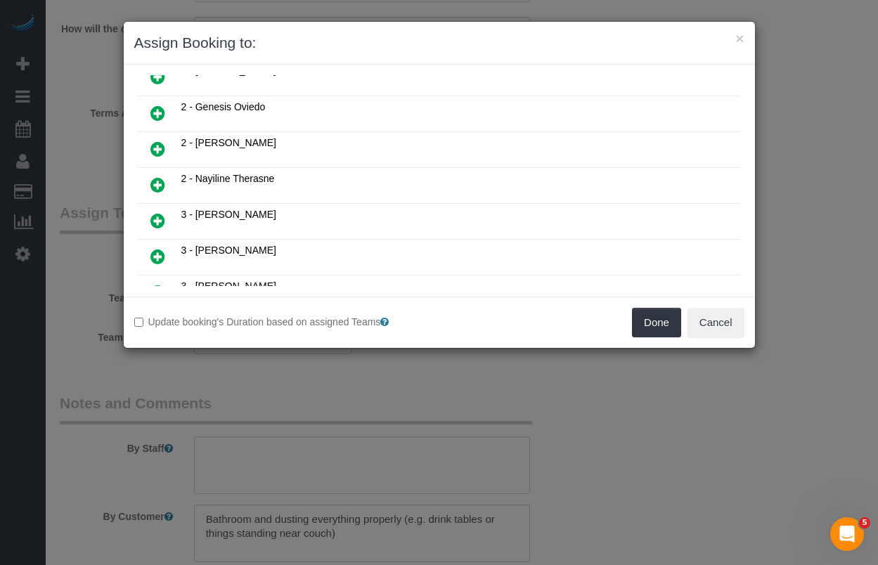
scroll to position [496, 0]
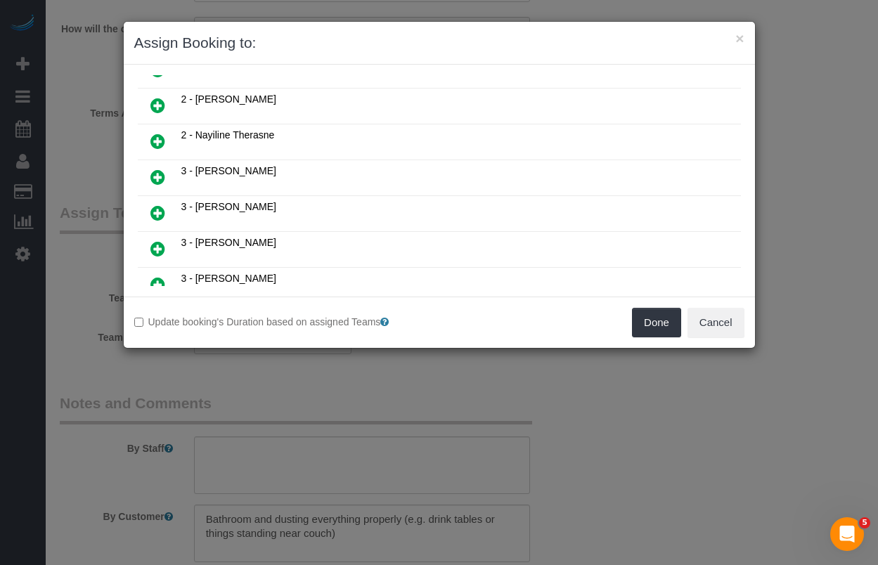
click at [744, 34] on div "× Assign Booking to:" at bounding box center [439, 43] width 631 height 43
click at [736, 40] on button "×" at bounding box center [739, 38] width 8 height 15
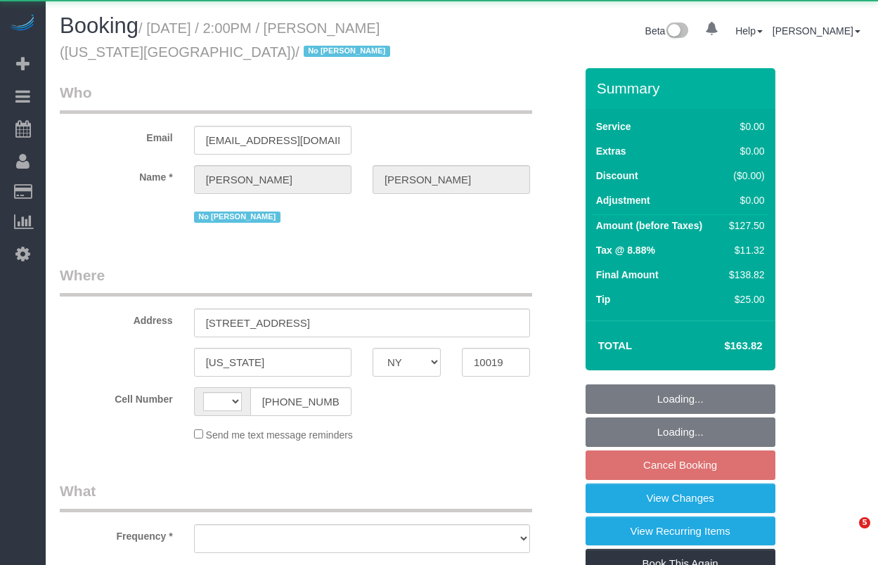
select select "NY"
select select "string:[GEOGRAPHIC_DATA]"
select select "object:1118"
select select "string:stripe-pm_1P9Ud94VGloSiKo7LegAGyiK"
select select "1"
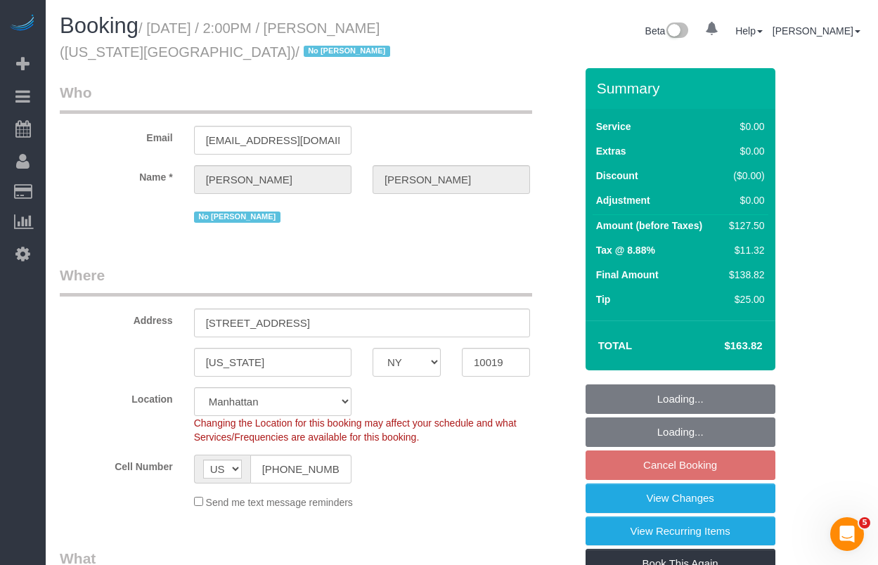
select select "spot7"
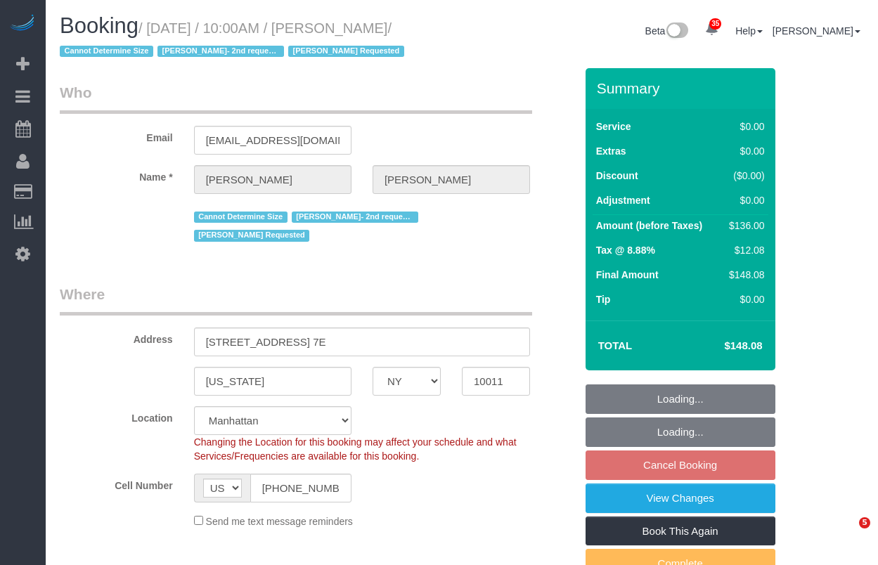
select select "NY"
select select "spot3"
select select "number:89"
select select "number:90"
select select "number:15"
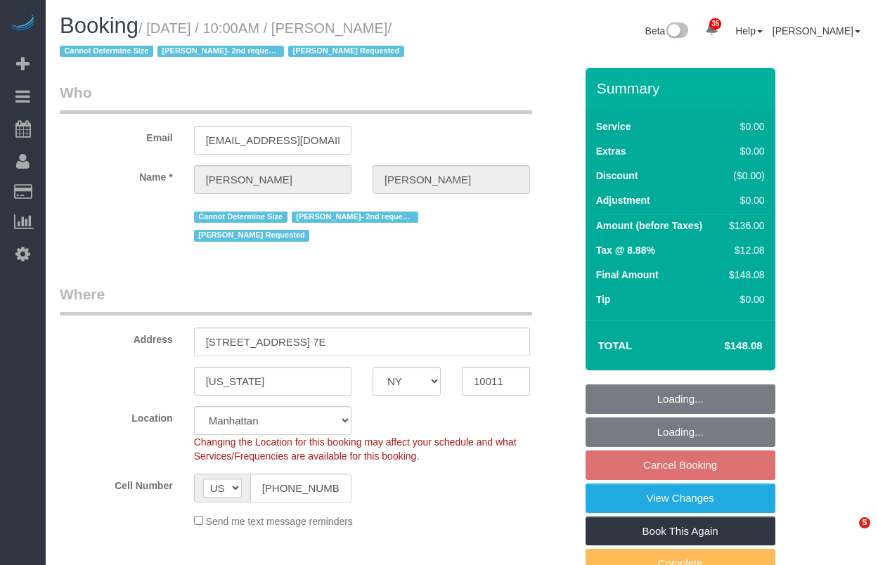
select select "number:7"
select select "1"
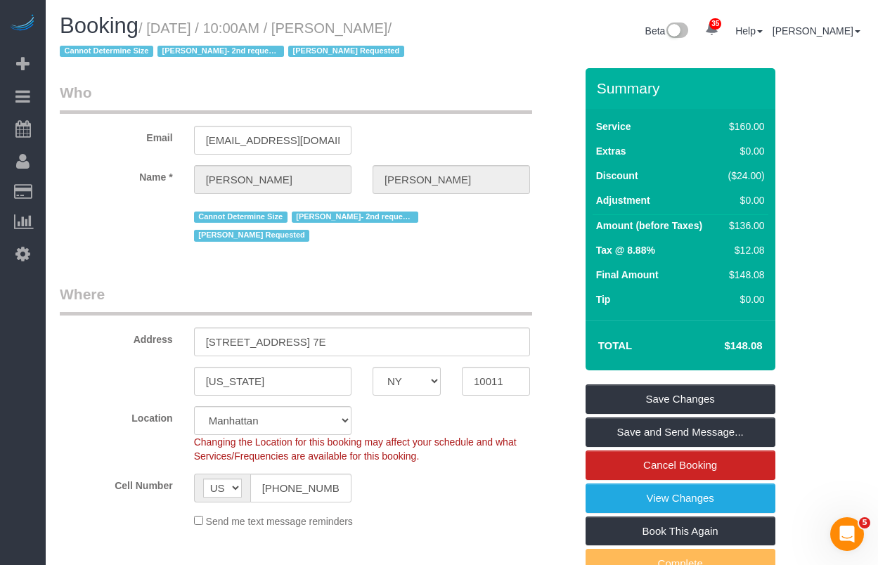
drag, startPoint x: 431, startPoint y: 27, endPoint x: 163, endPoint y: 23, distance: 267.7
click at [163, 23] on small "/ [DATE] / 10:00AM / [PERSON_NAME] / Cannot Determine Size [PERSON_NAME]- 2nd r…" at bounding box center [234, 39] width 348 height 39
copy small "[DATE] / 10:00AM / [PERSON_NAME]"
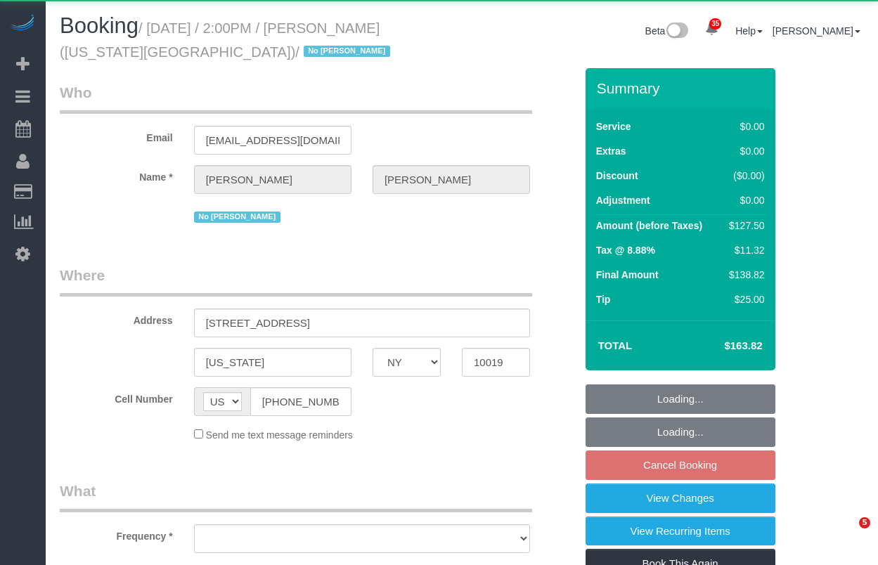
select select "NY"
select select "object:819"
select select "string:stripe-pm_1P9Ud94VGloSiKo7LegAGyiK"
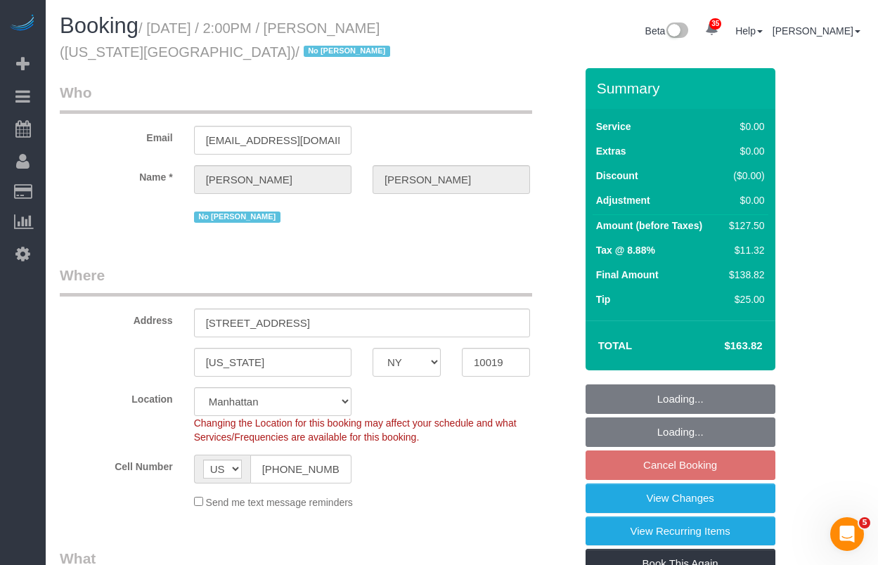
select select "object:1087"
select select "spot7"
select select "number:89"
select select "number:90"
select select "number:15"
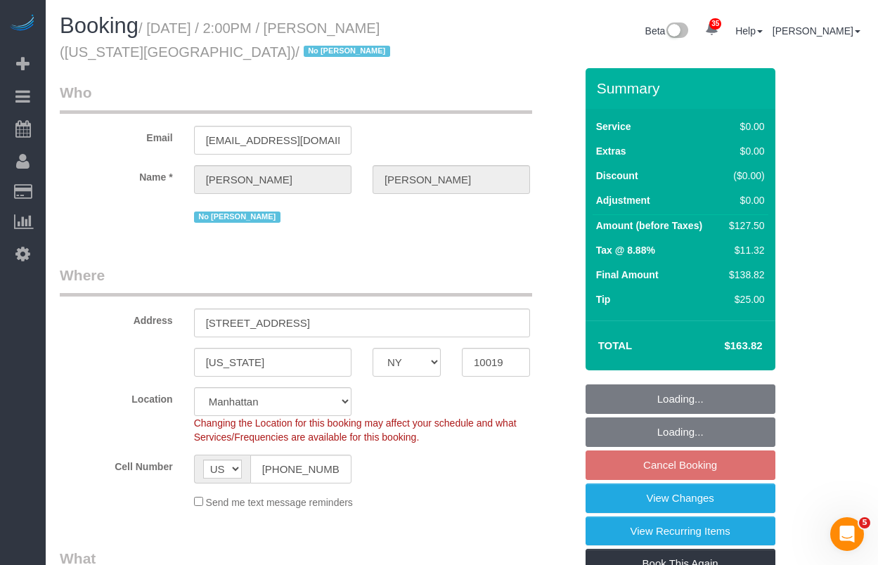
select select "number:5"
select select "number:21"
select select "1"
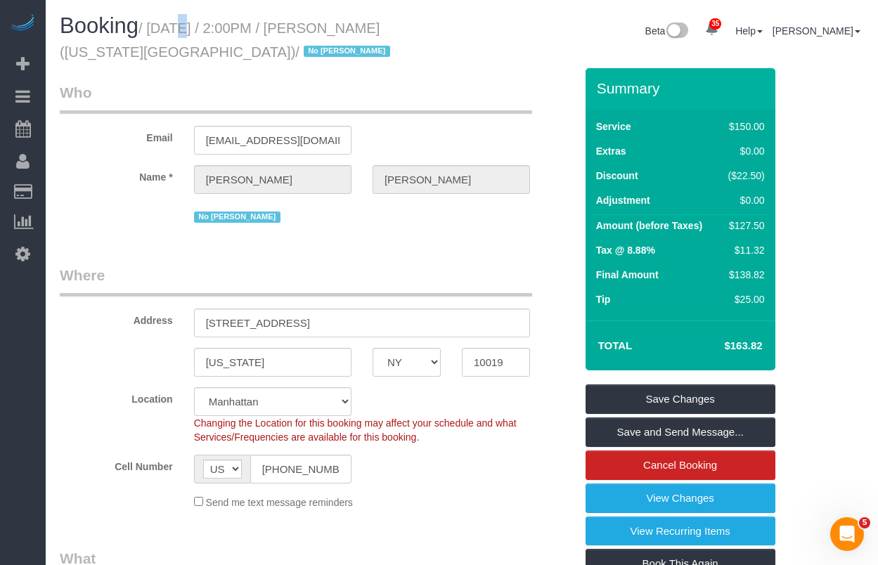
drag, startPoint x: 159, startPoint y: 10, endPoint x: 191, endPoint y: 52, distance: 53.1
click at [191, 52] on small "/ October 10, 2025 / 2:00PM / Taylor McCann (New York University) / No Elizabet…" at bounding box center [227, 39] width 334 height 39
click at [192, 52] on small "/ October 10, 2025 / 2:00PM / Taylor McCann (New York University) / No Elizabet…" at bounding box center [227, 39] width 334 height 39
drag, startPoint x: 196, startPoint y: 53, endPoint x: 160, endPoint y: 33, distance: 40.9
click at [160, 33] on small "/ October 10, 2025 / 2:00PM / Taylor McCann (New York University) / No Elizabet…" at bounding box center [227, 39] width 334 height 39
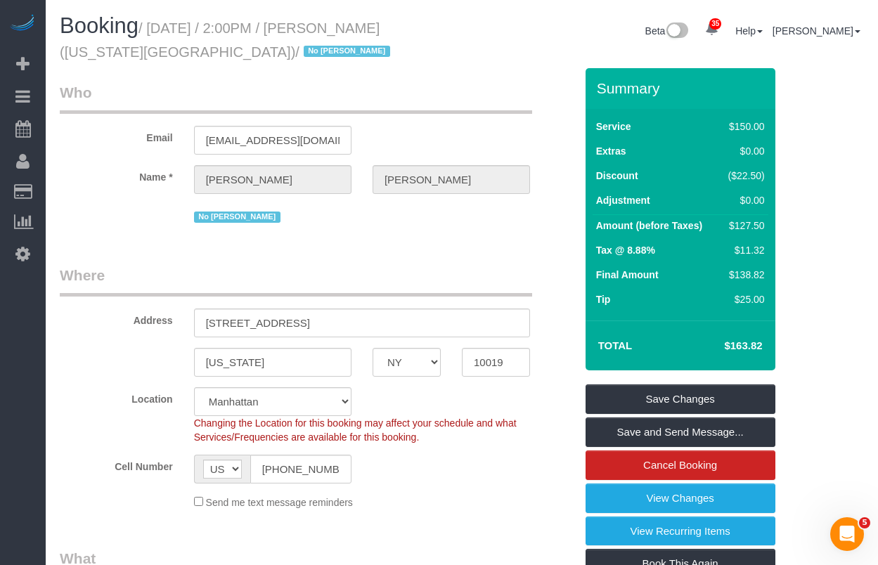
copy small "October 10, 2025 / 2:00PM / Taylor McCann (New York University)"
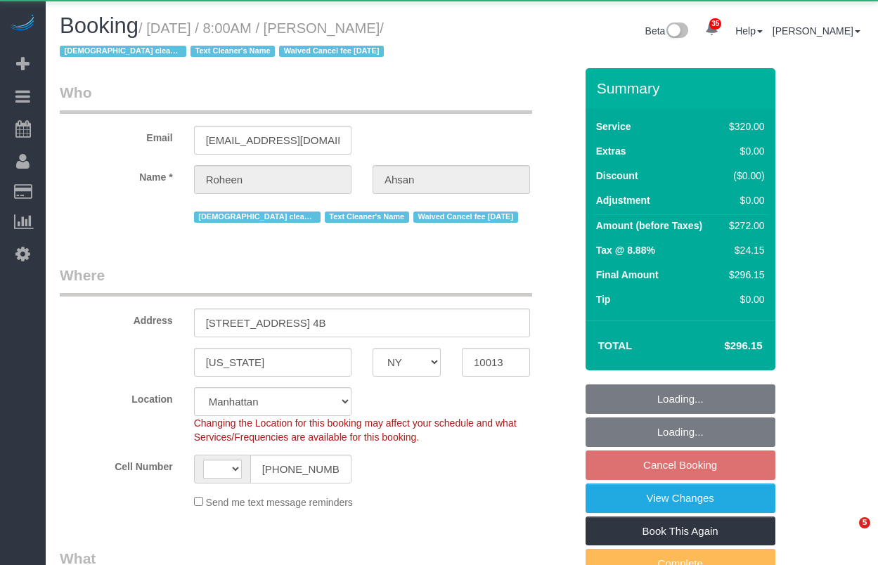
select select "NY"
select select "string:[GEOGRAPHIC_DATA]"
select select "object:1103"
select select "string:stripe-pm_1RdfN24VGloSiKo70jTmvZbS"
select select "240"
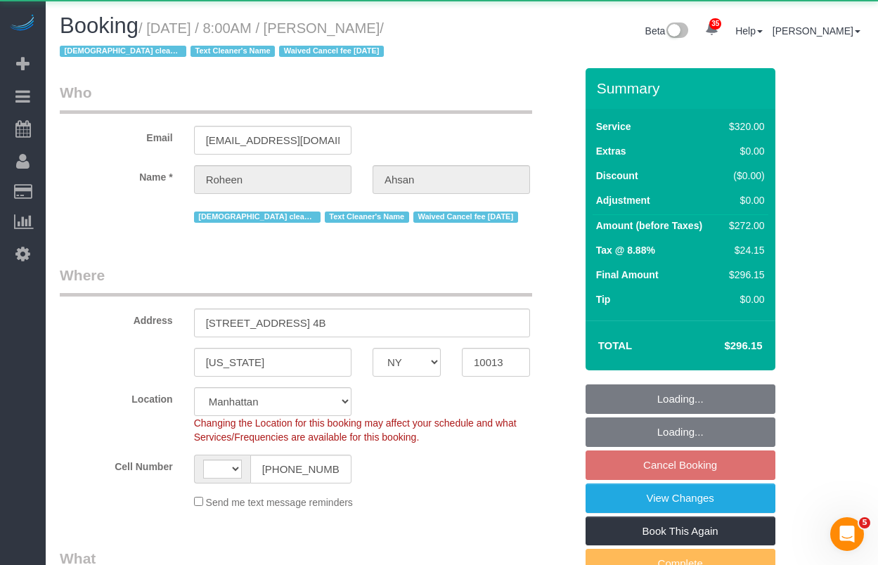
select select "spot1"
select select "number:89"
select select "number:68"
select select "number:15"
select select "number:6"
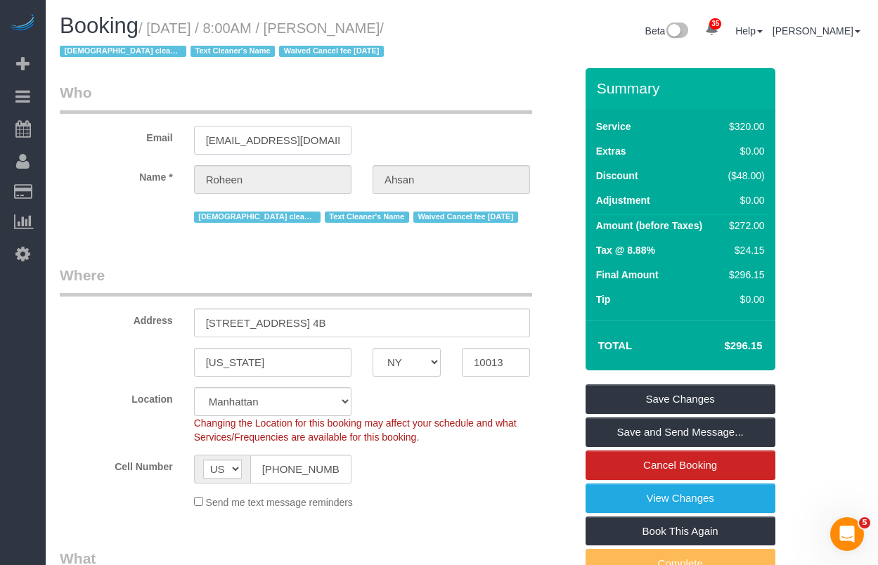
click at [247, 141] on input "[EMAIL_ADDRESS][DOMAIN_NAME]" at bounding box center [272, 140] width 157 height 29
click at [247, 141] on input "roheenahsan@hotmail.com" at bounding box center [272, 140] width 157 height 29
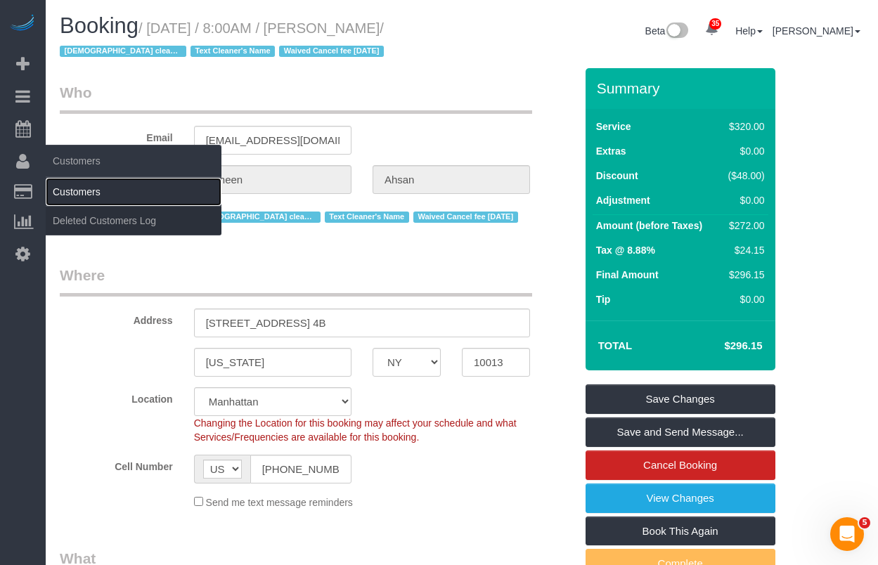
click at [56, 190] on link "Customers" at bounding box center [134, 192] width 176 height 28
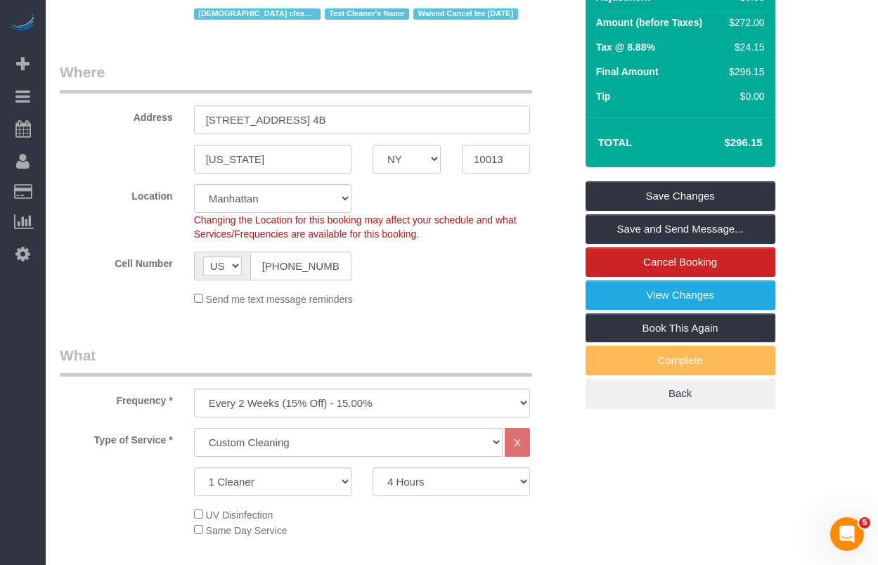
scroll to position [228, 0]
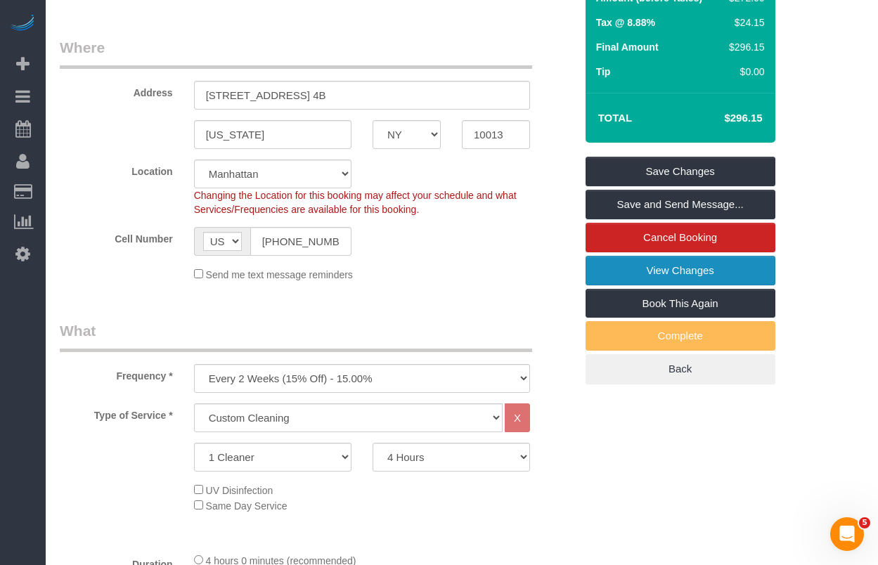
click at [644, 271] on link "View Changes" at bounding box center [680, 271] width 190 height 30
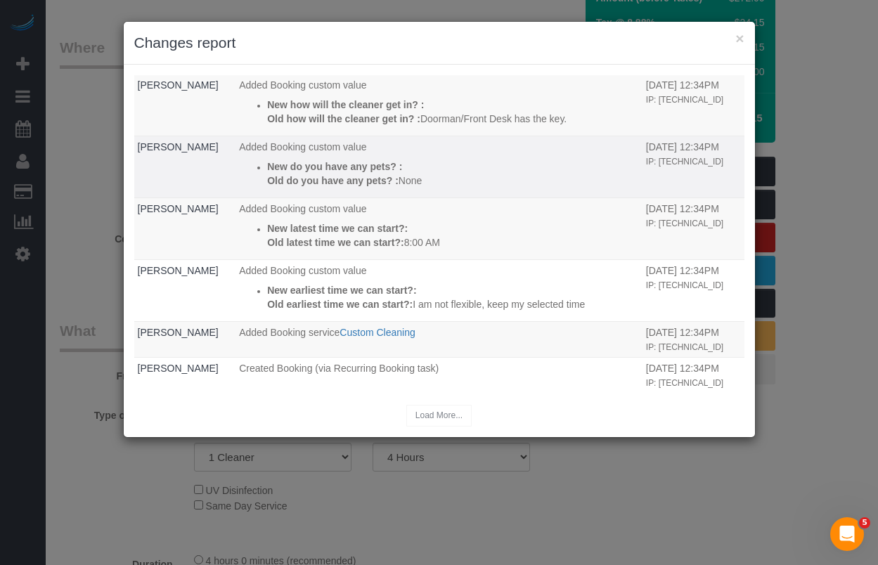
scroll to position [0, 0]
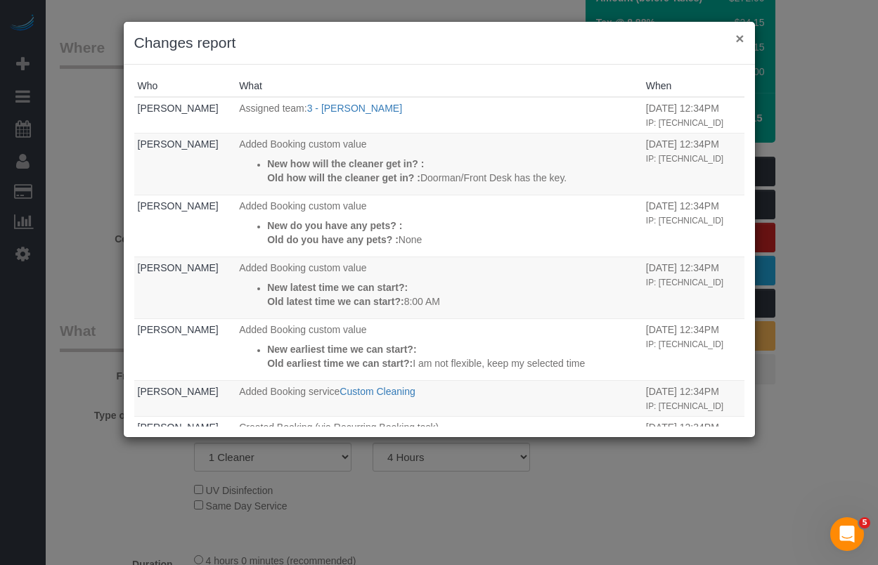
click at [739, 37] on button "×" at bounding box center [739, 38] width 8 height 15
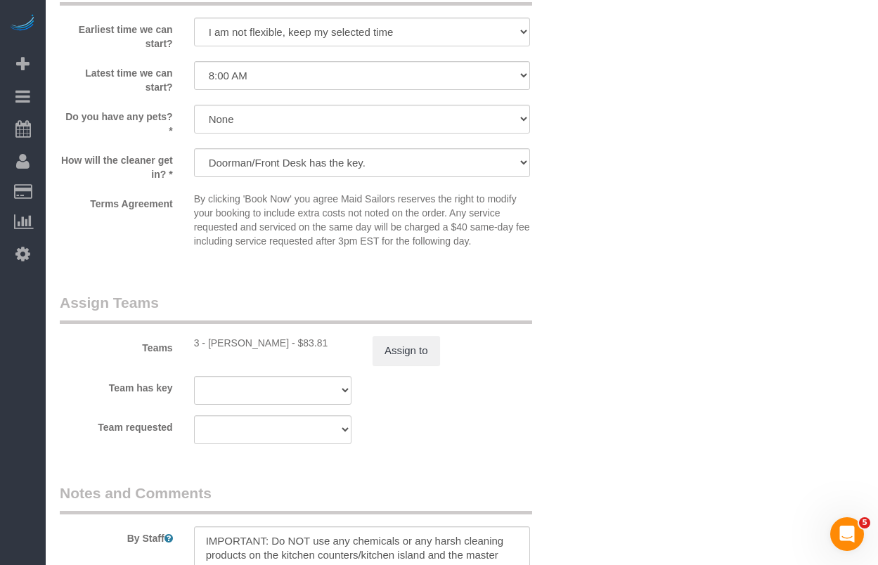
scroll to position [1371, 0]
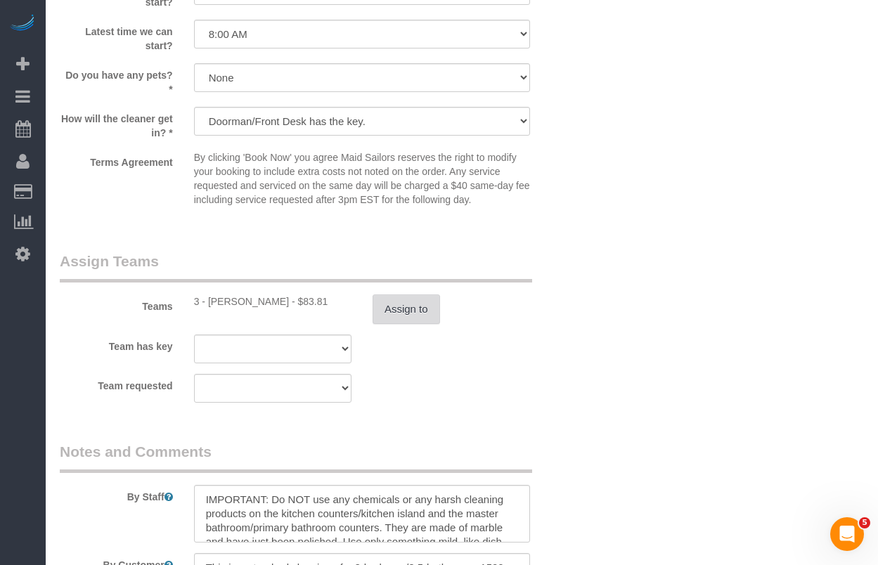
click at [401, 311] on button "Assign to" at bounding box center [405, 309] width 67 height 30
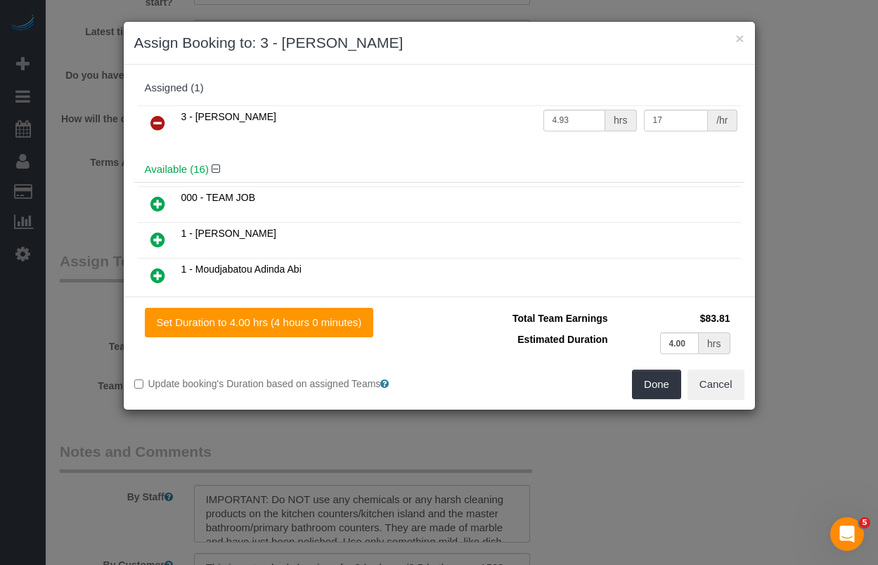
click at [155, 120] on icon at bounding box center [157, 123] width 15 height 17
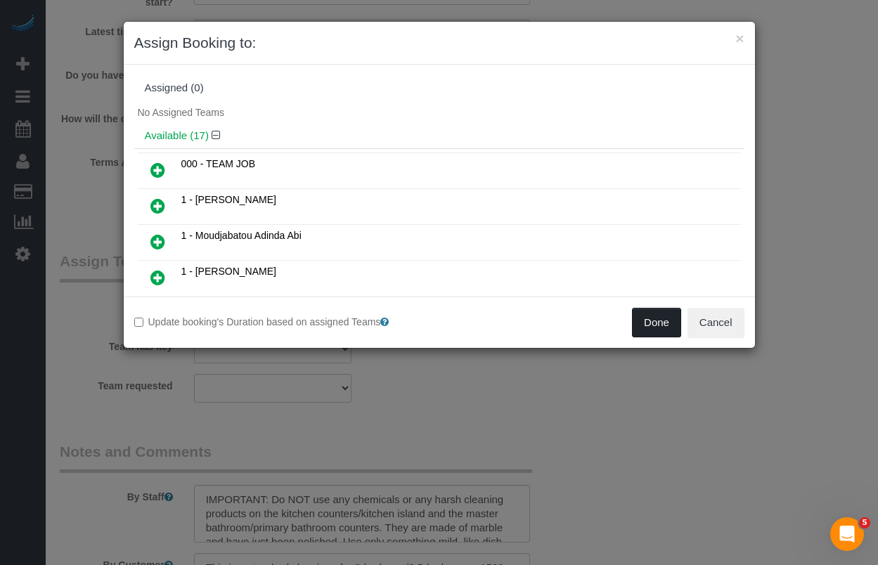
click at [653, 324] on button "Done" at bounding box center [656, 323] width 49 height 30
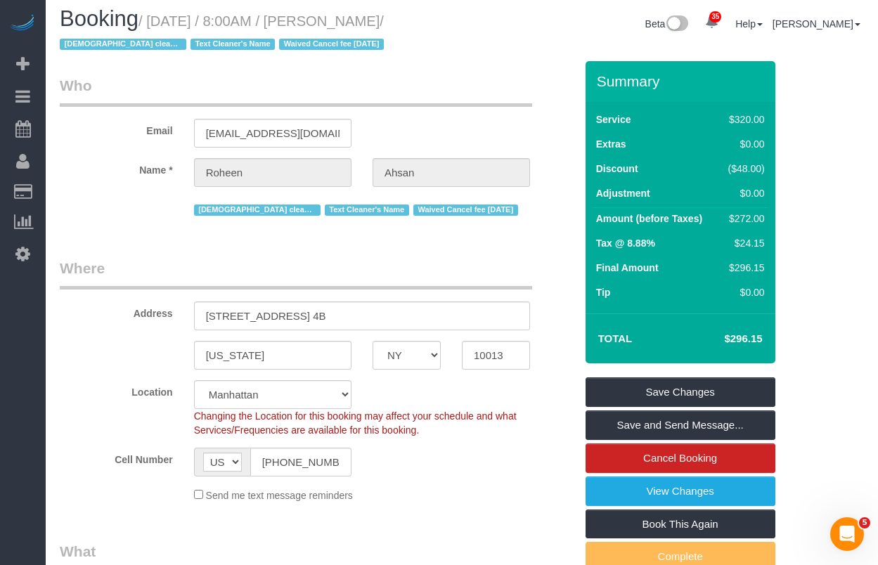
scroll to position [0, 0]
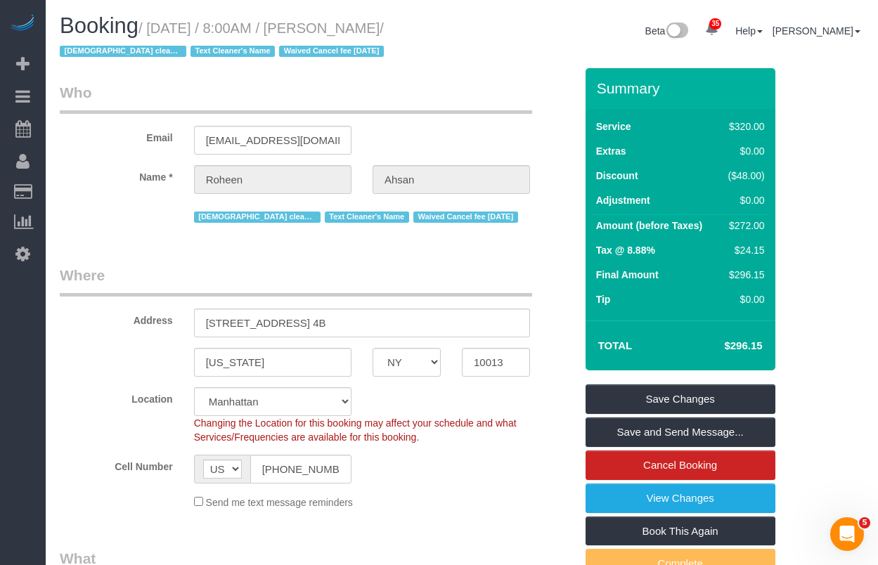
drag, startPoint x: 435, startPoint y: 30, endPoint x: 159, endPoint y: 33, distance: 276.1
click at [159, 33] on small "/ October 10, 2025 / 8:00AM / Roheen Ahsan / Female cleaner only Text Cleaner's…" at bounding box center [224, 39] width 328 height 39
copy small "October 10, 2025 / 8:00AM / Roheen Ahsan"
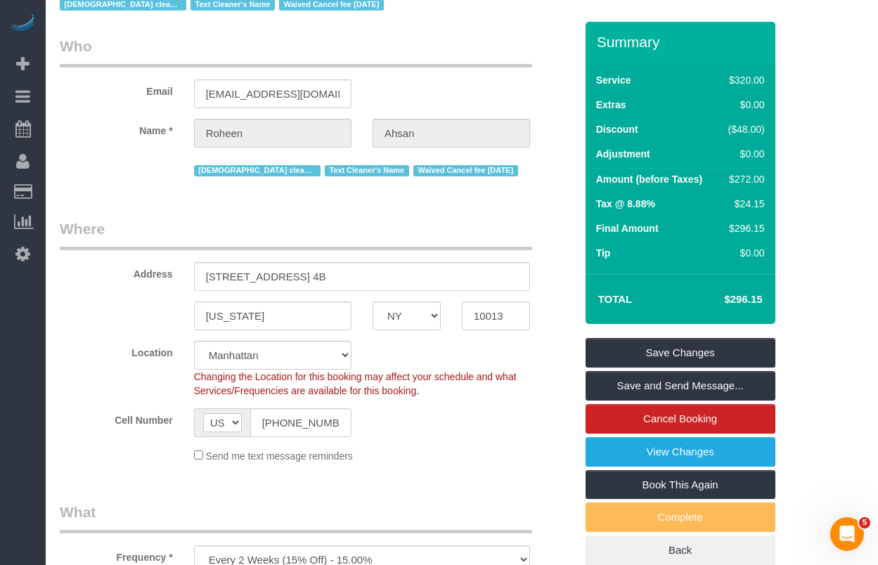
scroll to position [50, 0]
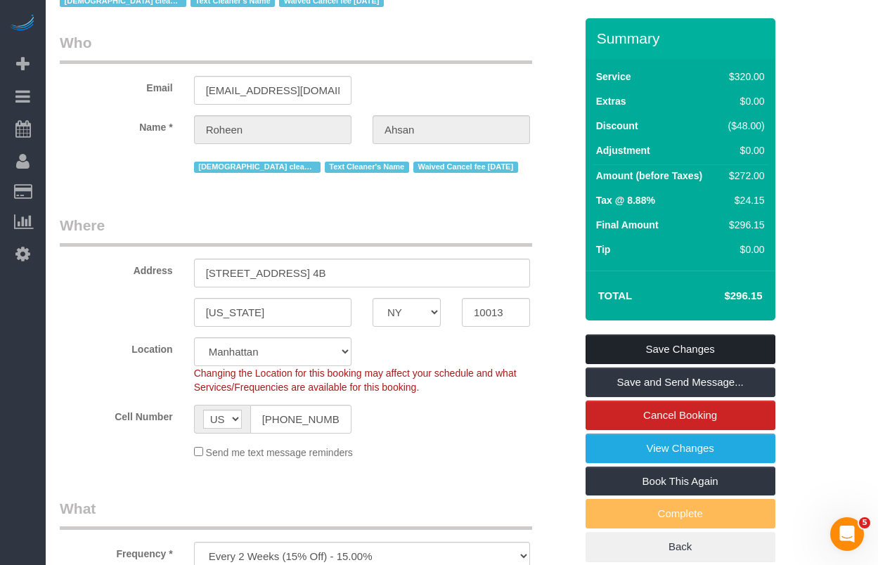
click at [624, 352] on link "Save Changes" at bounding box center [680, 349] width 190 height 30
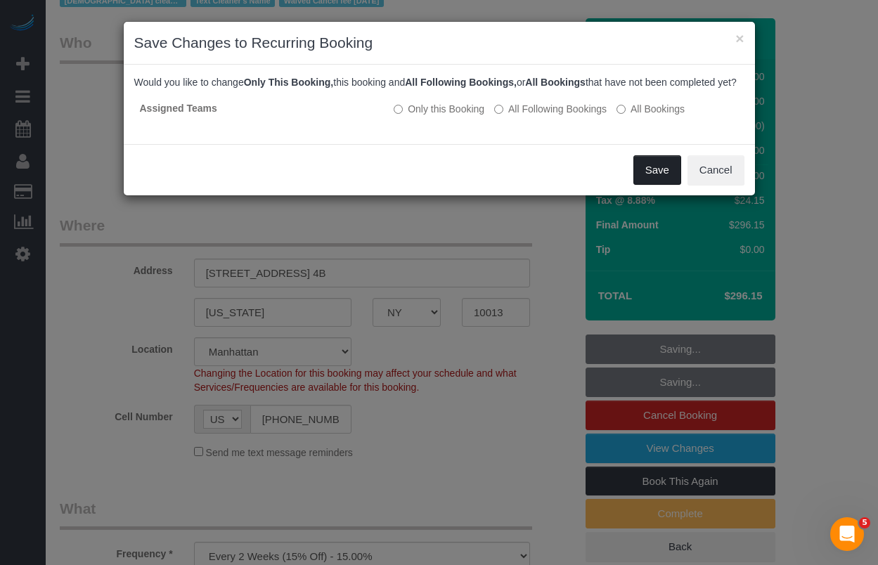
click at [644, 183] on button "Save" at bounding box center [657, 170] width 48 height 30
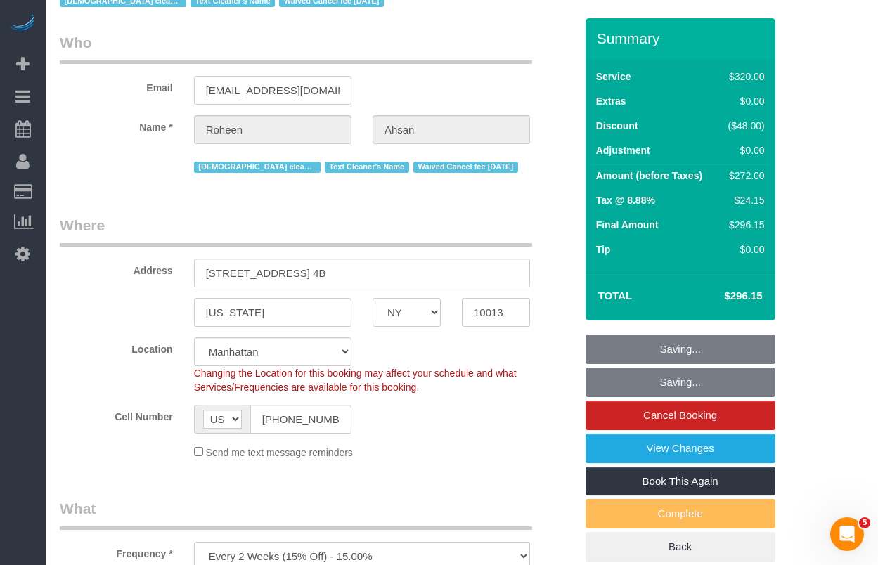
scroll to position [0, 0]
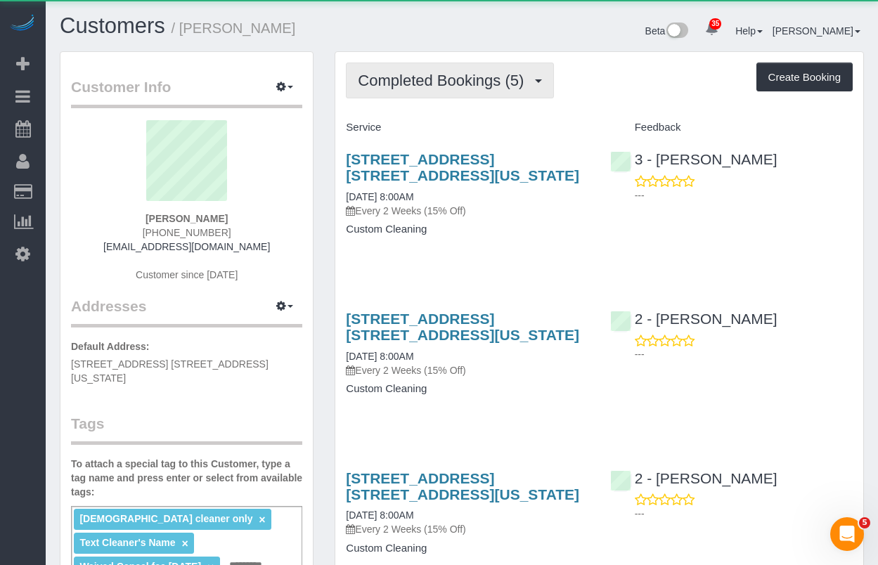
click at [464, 82] on span "Completed Bookings (5)" at bounding box center [444, 81] width 173 height 18
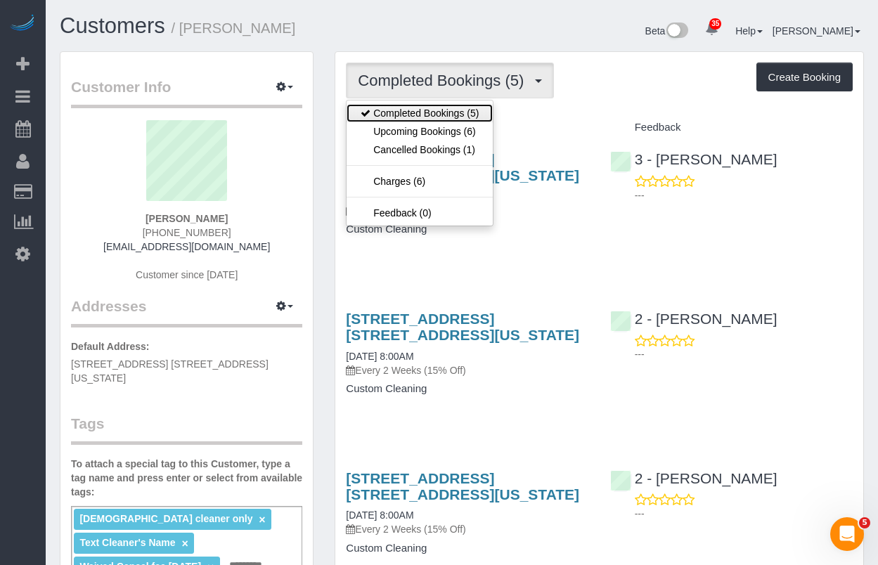
click at [434, 115] on link "Completed Bookings (5)" at bounding box center [419, 113] width 146 height 18
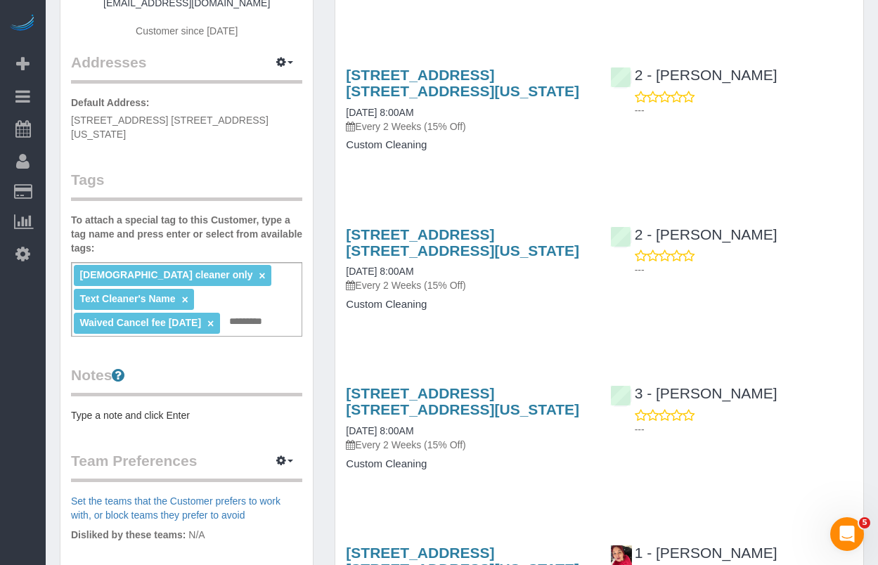
scroll to position [252, 0]
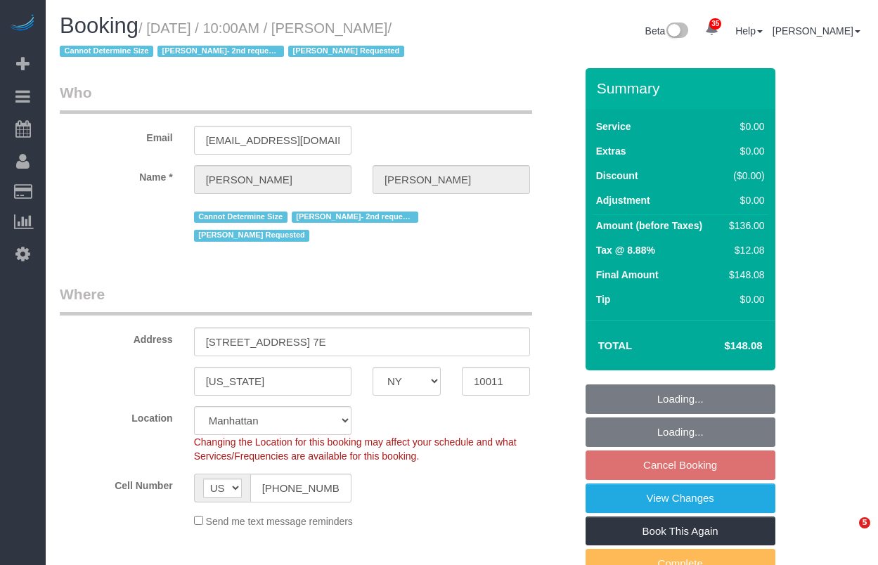
select select "NY"
select select "1"
select select "spot3"
select select "number:89"
select select "number:90"
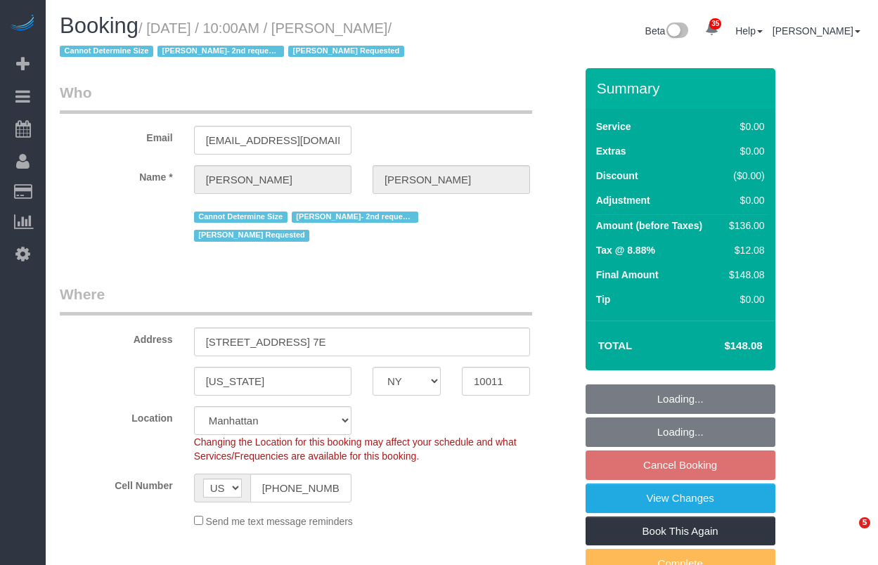
select select "number:15"
select select "number:7"
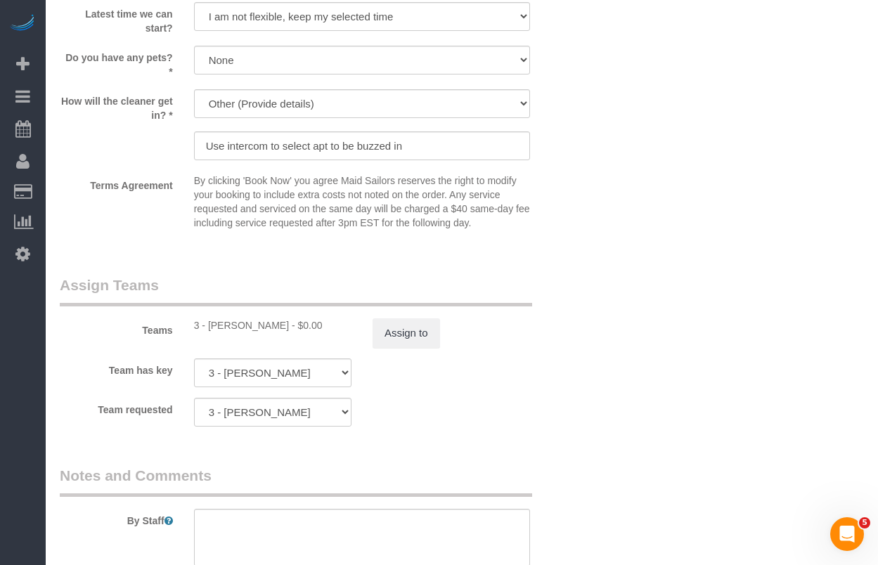
scroll to position [1736, 0]
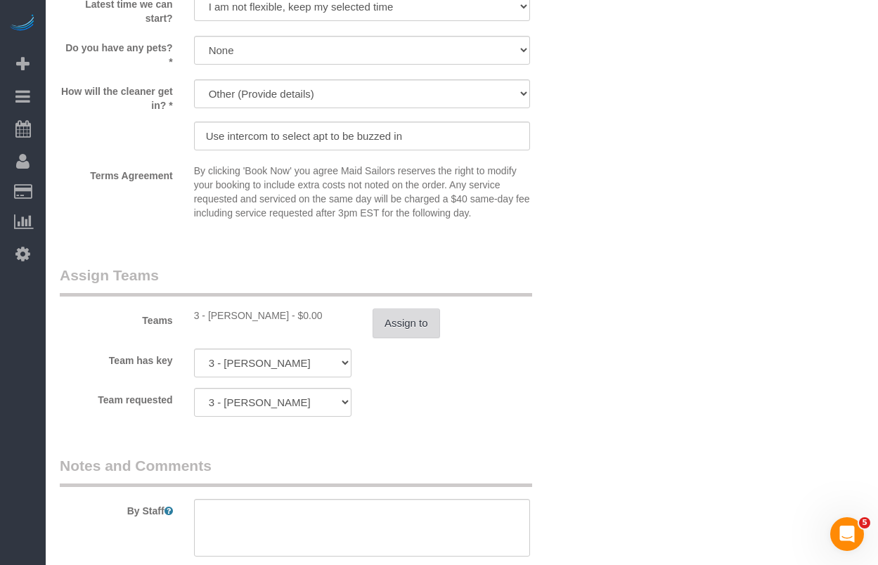
click at [388, 322] on button "Assign to" at bounding box center [405, 323] width 67 height 30
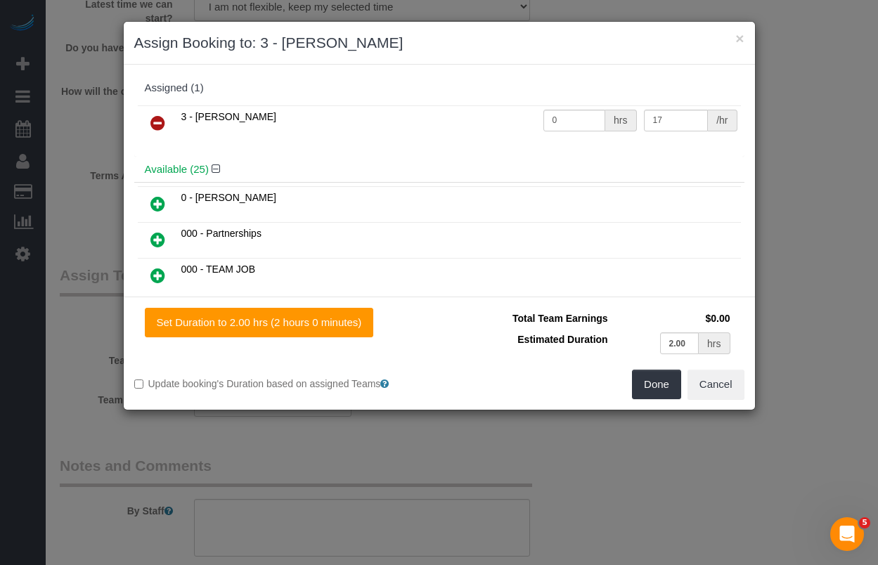
click at [159, 125] on icon at bounding box center [157, 123] width 15 height 17
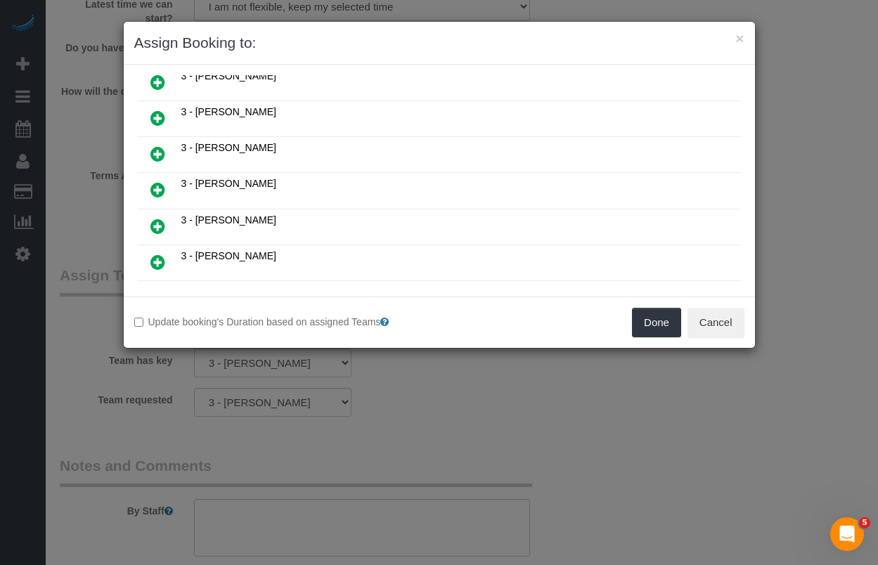
click at [154, 157] on icon at bounding box center [157, 153] width 15 height 17
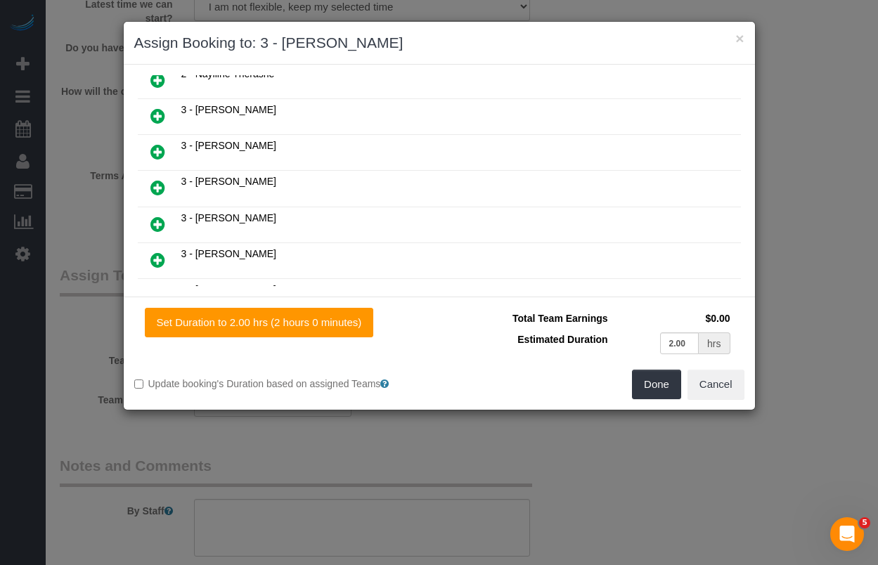
scroll to position [625, 0]
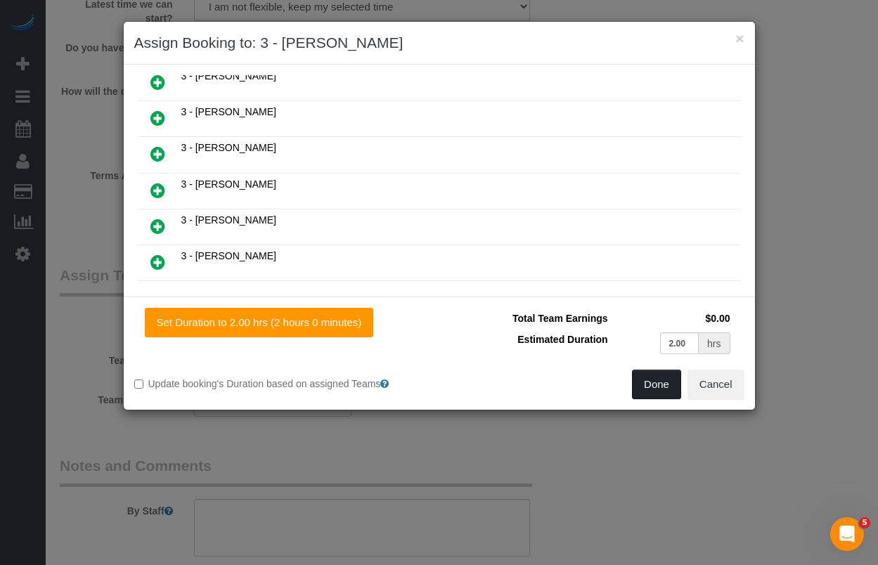
click at [653, 391] on button "Done" at bounding box center [656, 385] width 49 height 30
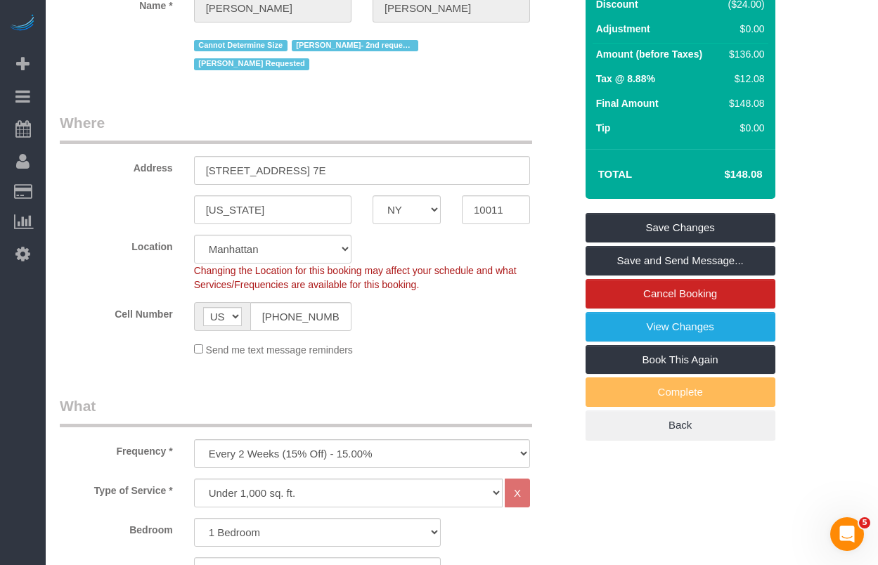
scroll to position [175, 0]
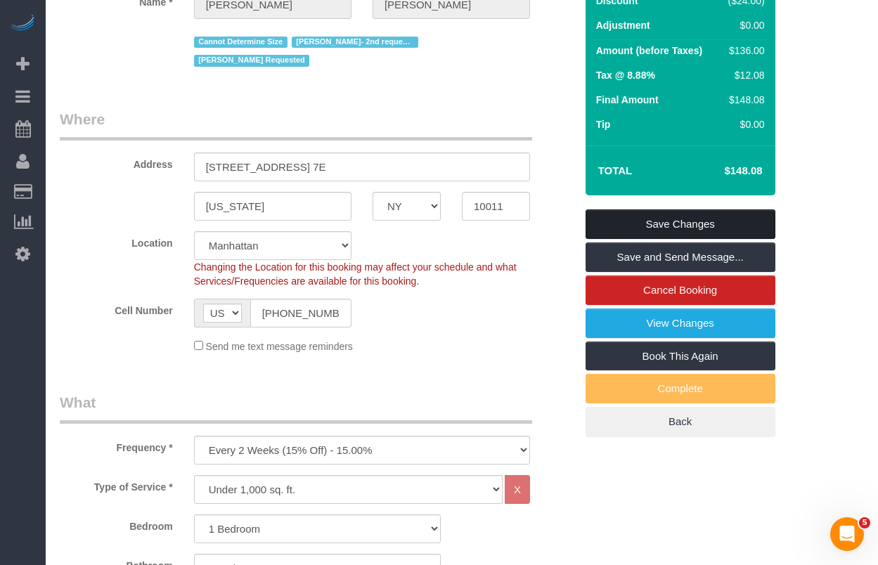
click at [608, 226] on link "Save Changes" at bounding box center [680, 224] width 190 height 30
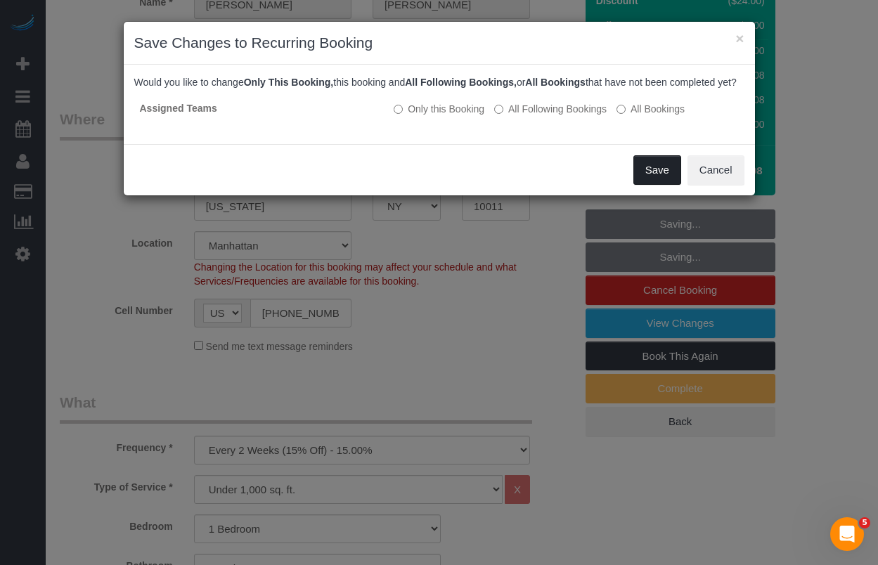
click at [648, 185] on button "Save" at bounding box center [657, 170] width 48 height 30
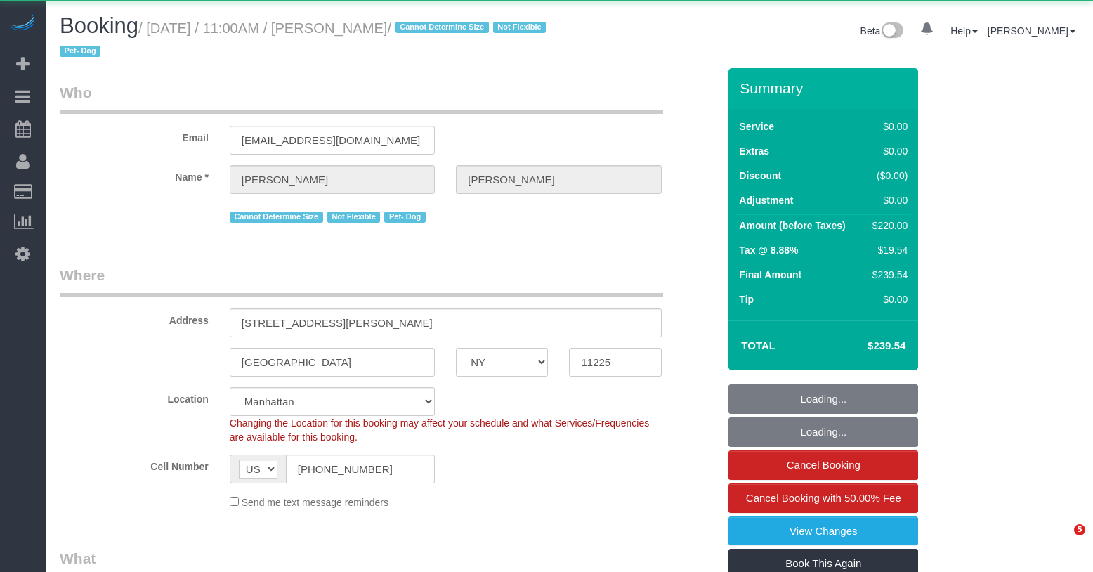
select select "NY"
select select "object:1081"
select select "string:stripe-pm_1ROQ8y4VGloSiKo7En2DGDiT"
select select "2"
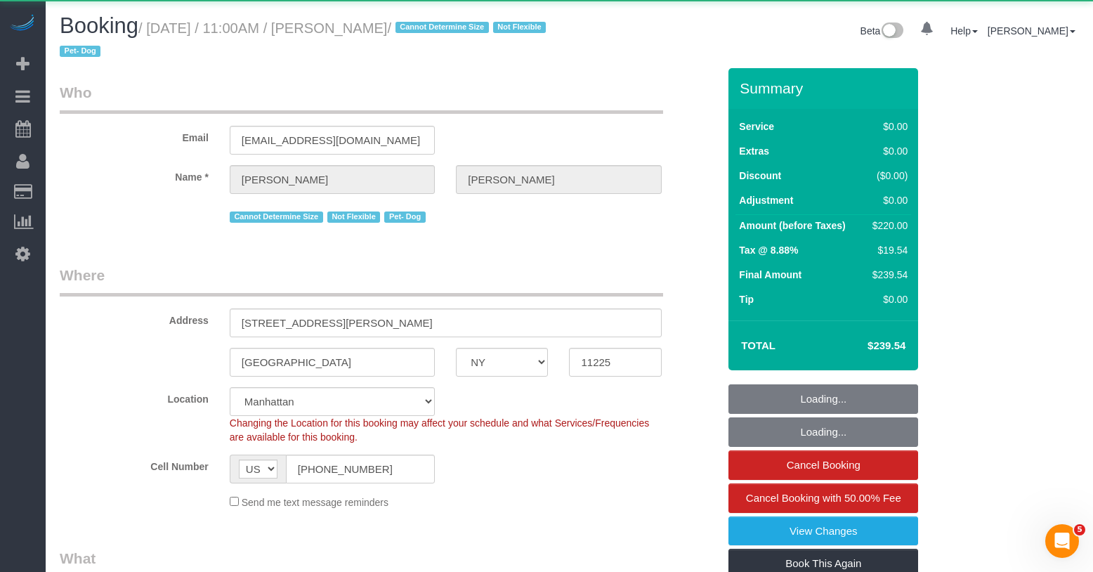
select select "spot1"
select select "number:89"
select select "number:90"
select select "number:13"
select select "number:5"
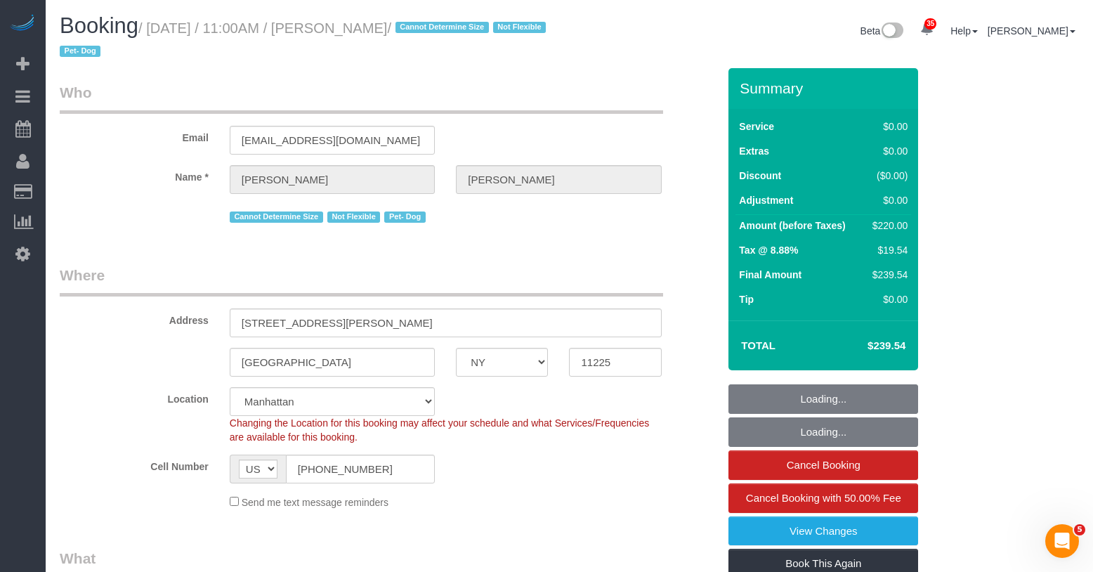
select select "2"
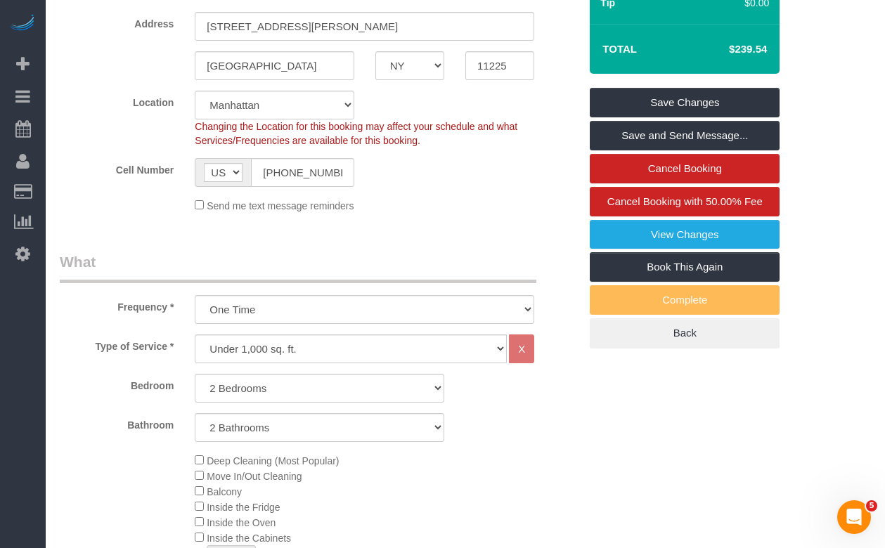
scroll to position [282, 0]
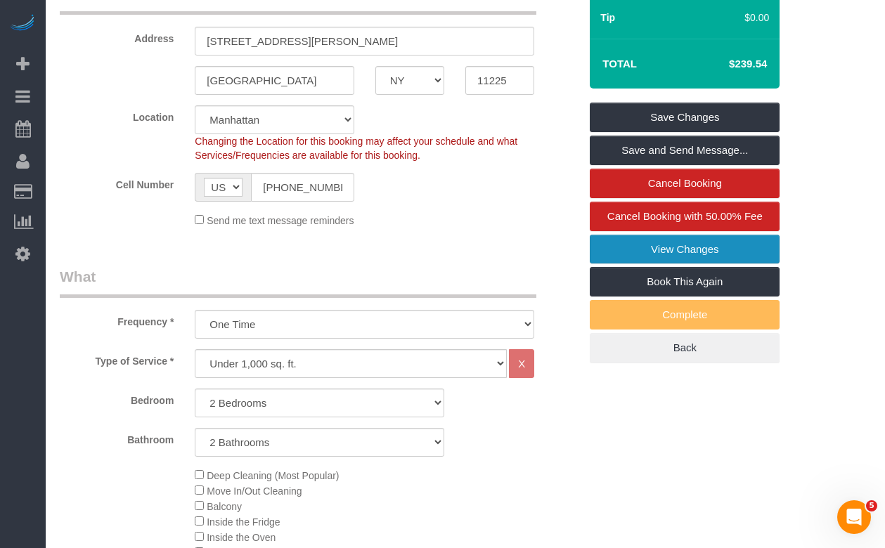
click at [630, 244] on link "View Changes" at bounding box center [684, 250] width 190 height 30
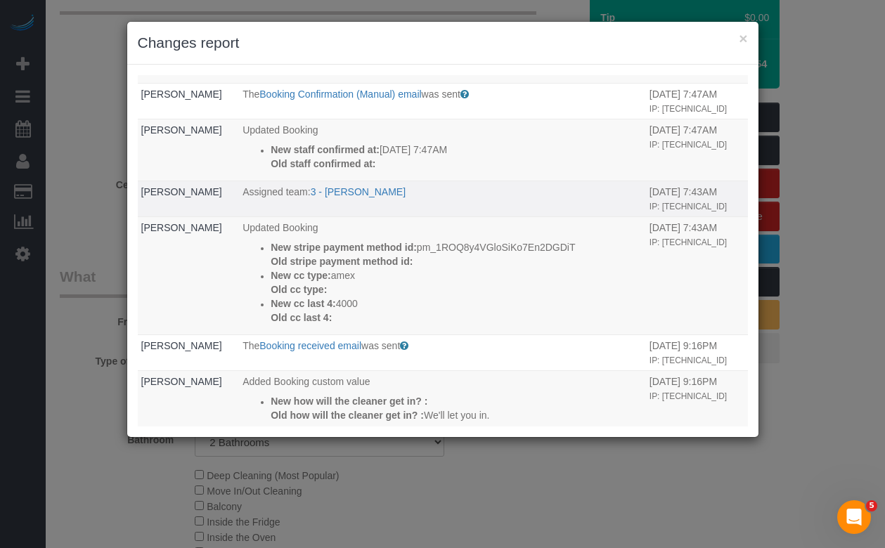
scroll to position [0, 0]
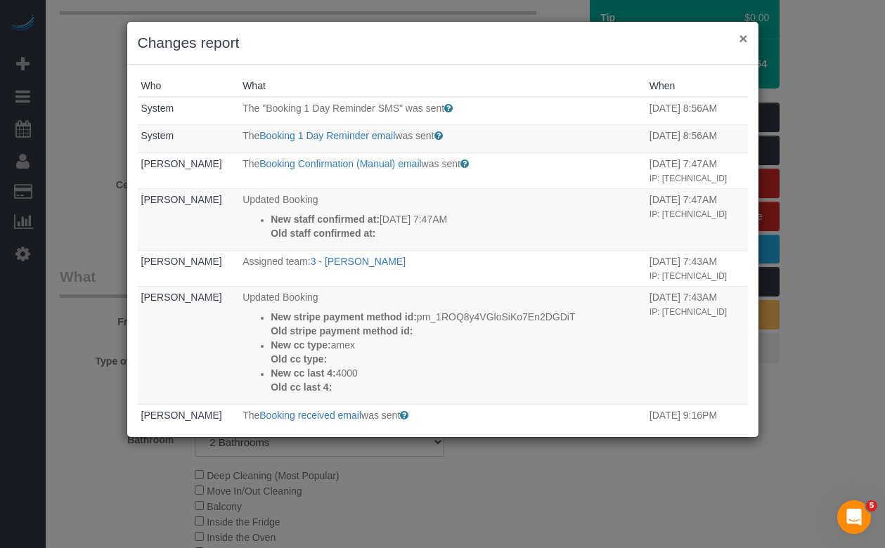
click at [745, 40] on button "×" at bounding box center [742, 38] width 8 height 15
